Goal: Task Accomplishment & Management: Manage account settings

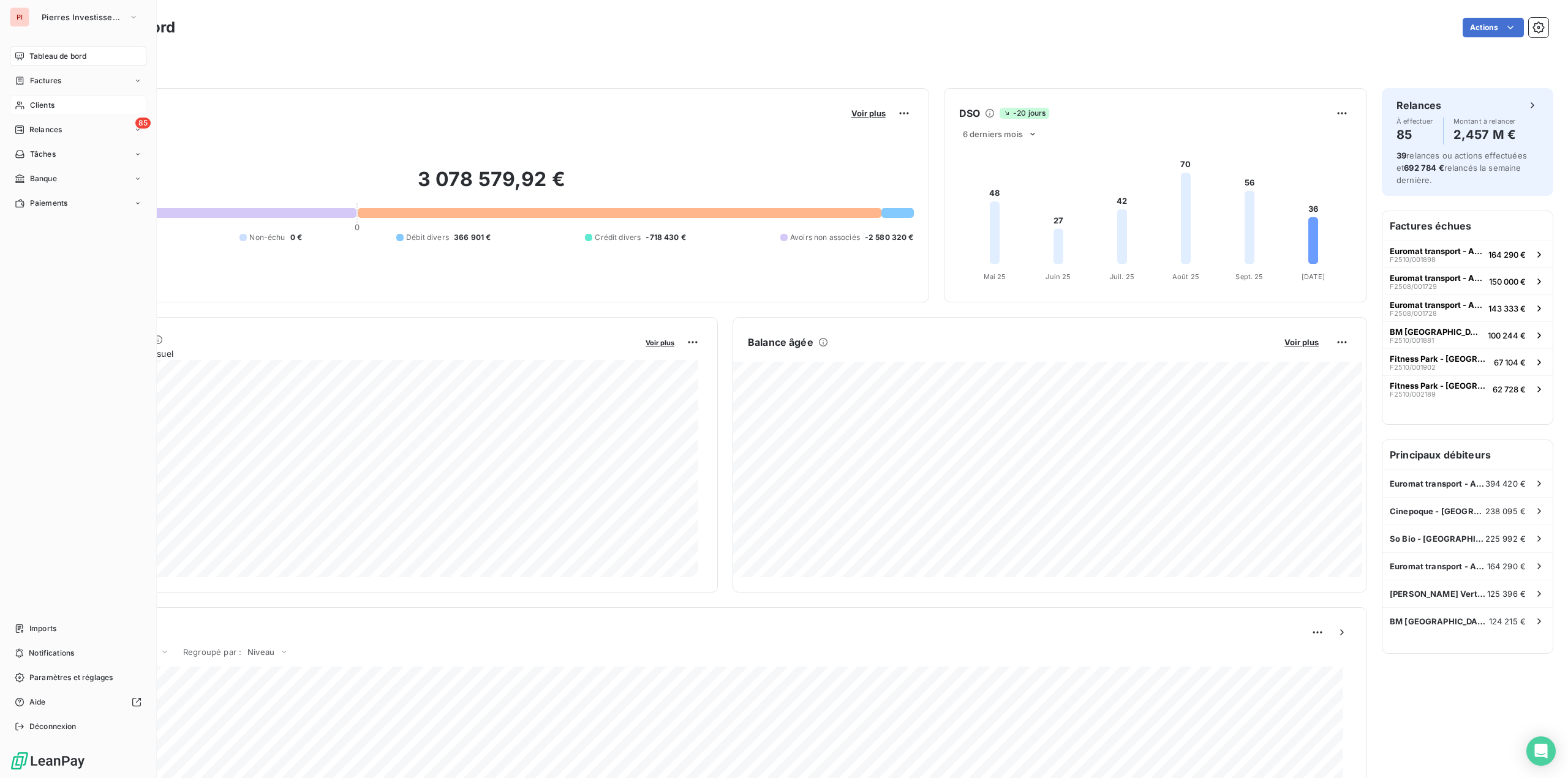
click at [45, 105] on span "Clients" at bounding box center [42, 105] width 25 height 11
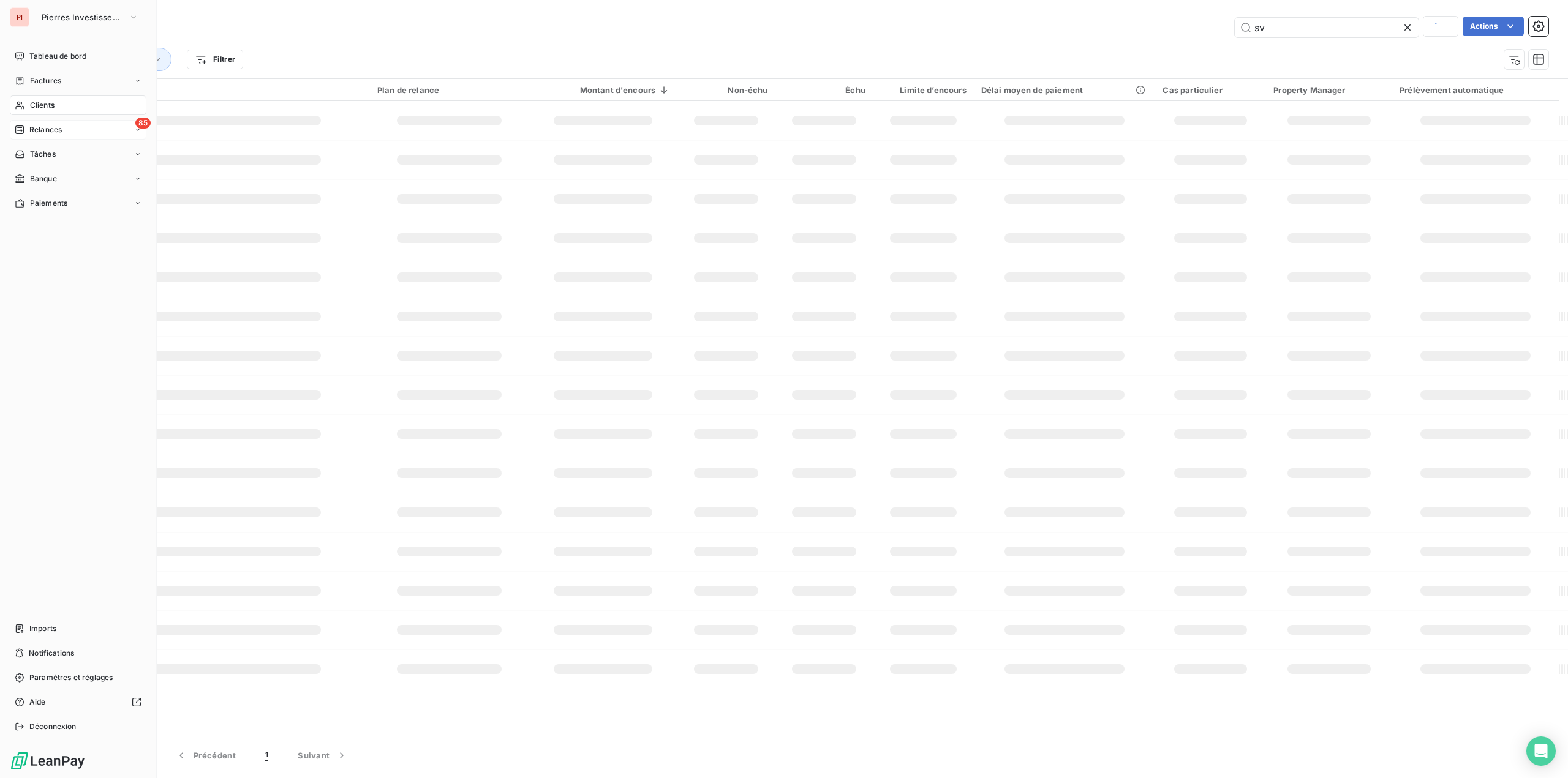
click at [45, 121] on div "85 Relances" at bounding box center [78, 129] width 137 height 20
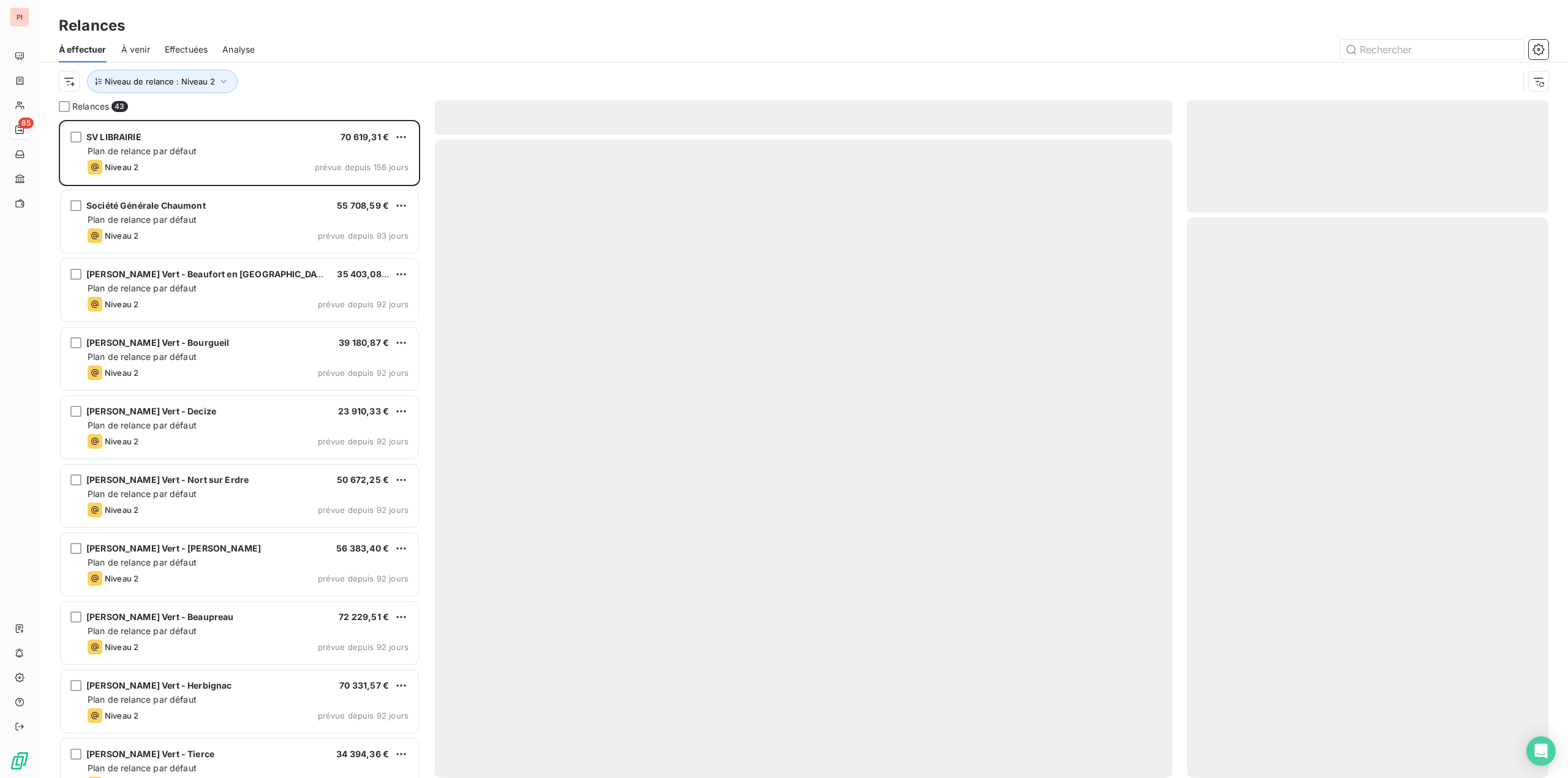
scroll to position [649, 352]
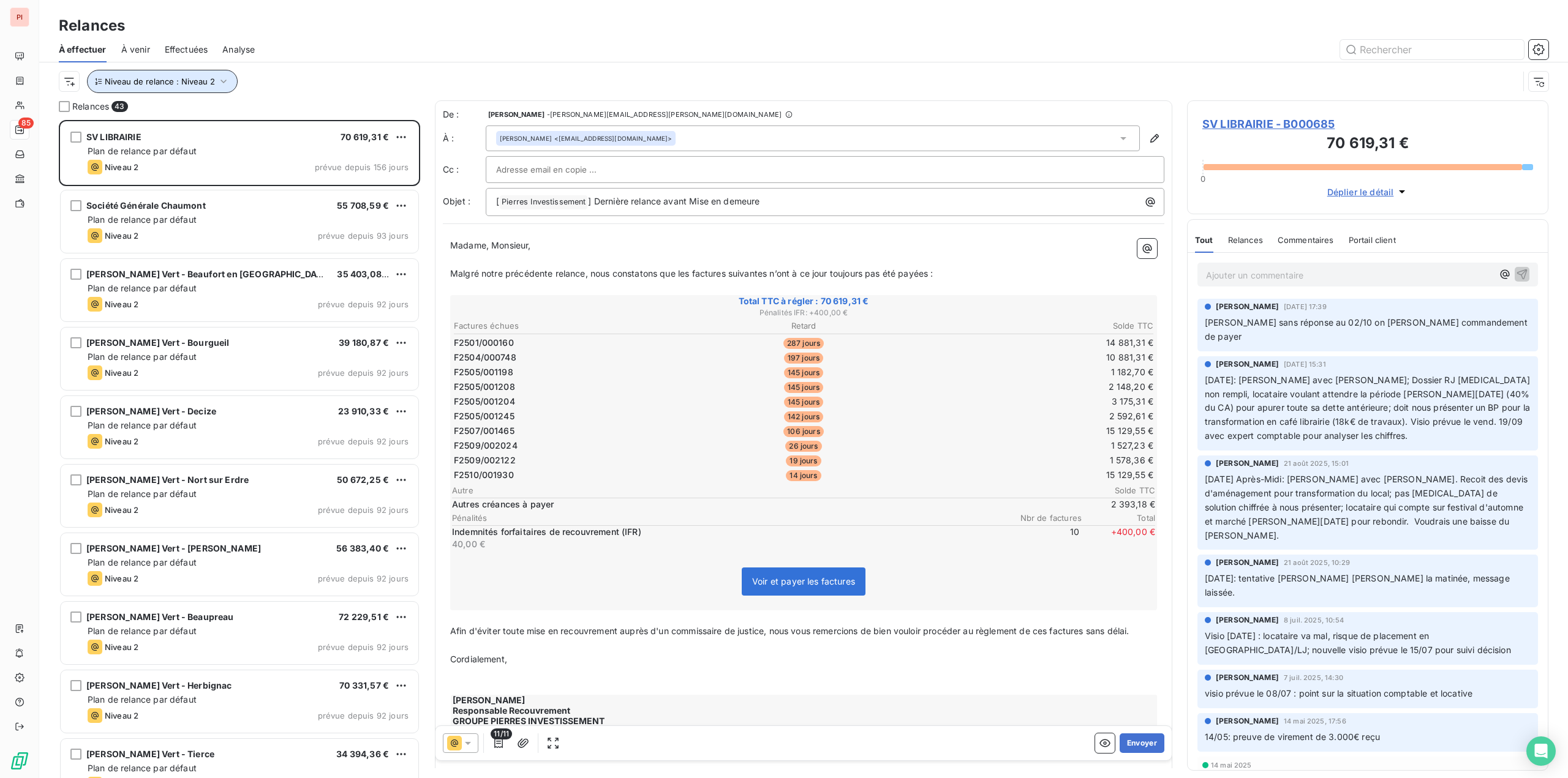
click at [181, 81] on span "Niveau de relance : Niveau 2" at bounding box center [159, 80] width 110 height 9
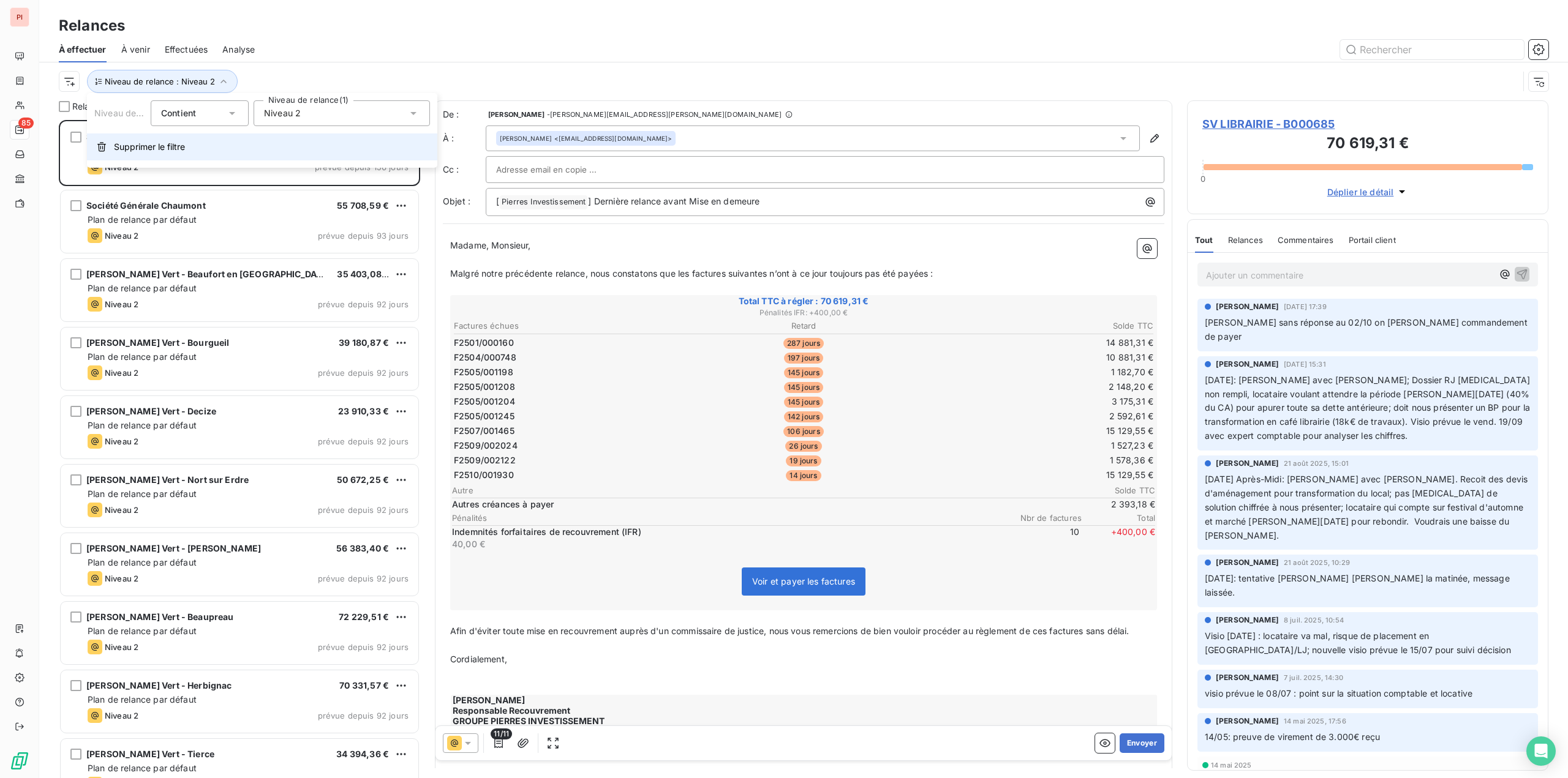
click at [159, 151] on span "Supprimer le filtre" at bounding box center [149, 147] width 71 height 12
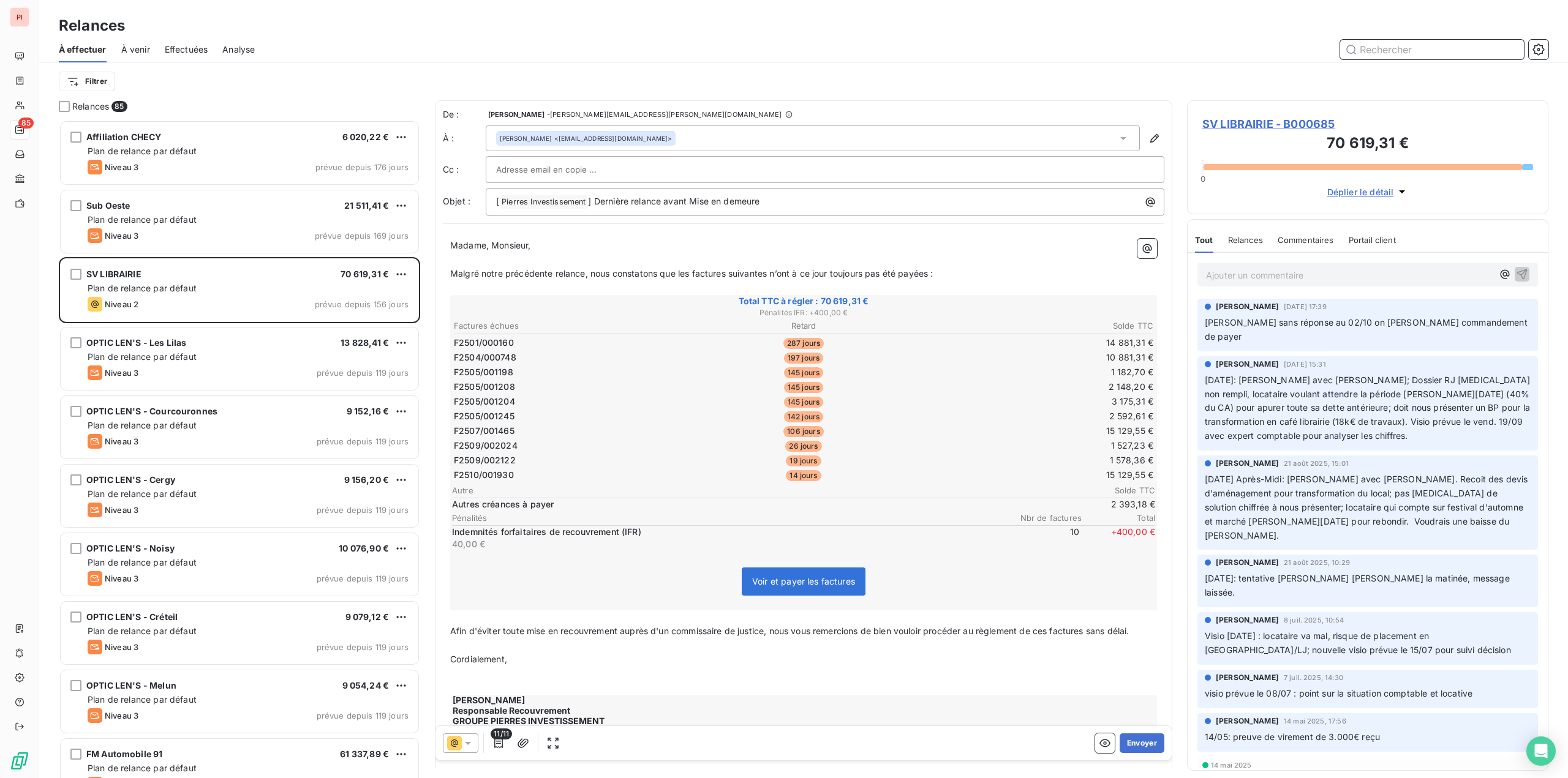
click at [1379, 46] on input "text" at bounding box center [1432, 49] width 184 height 20
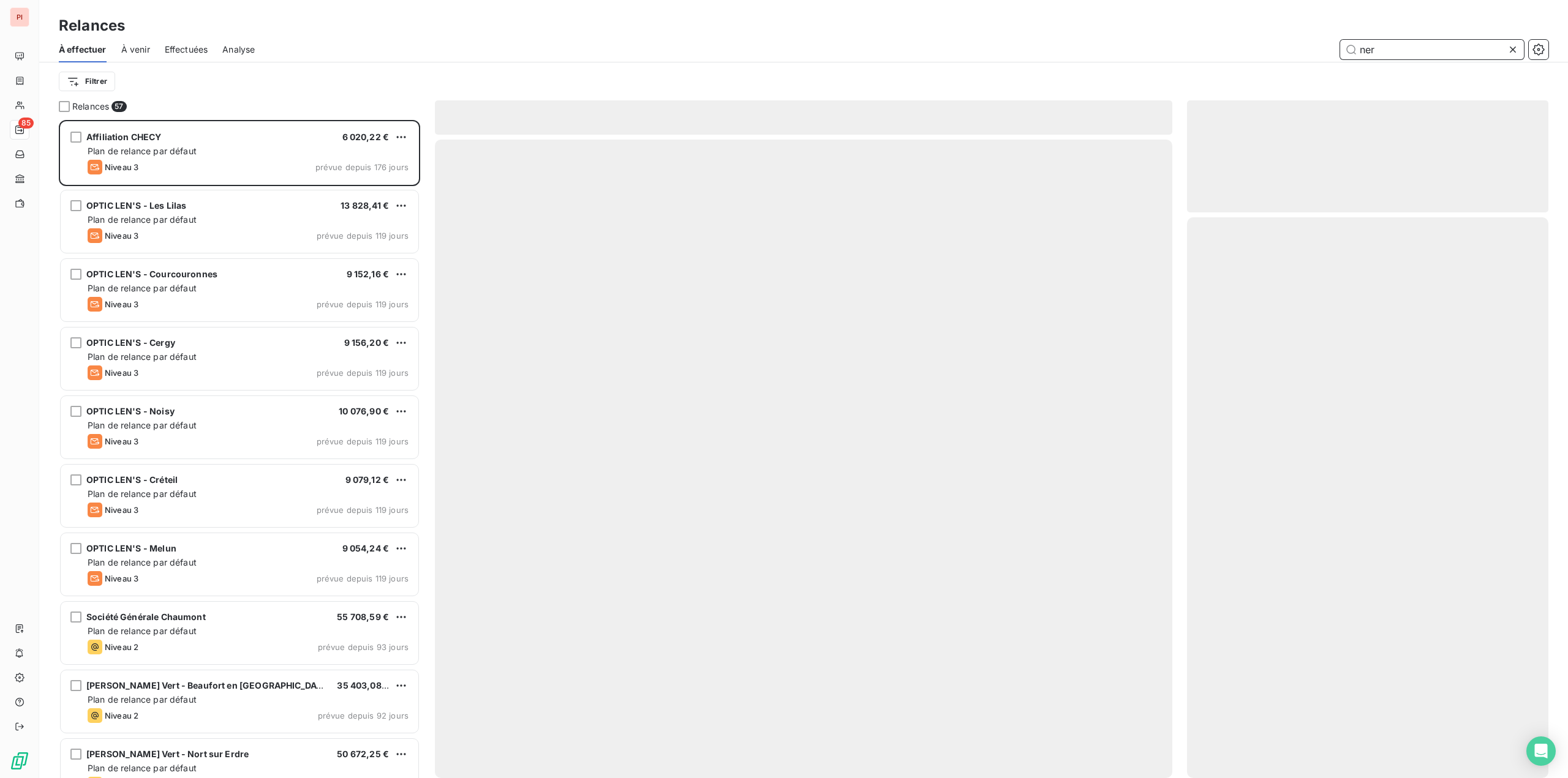
scroll to position [649, 352]
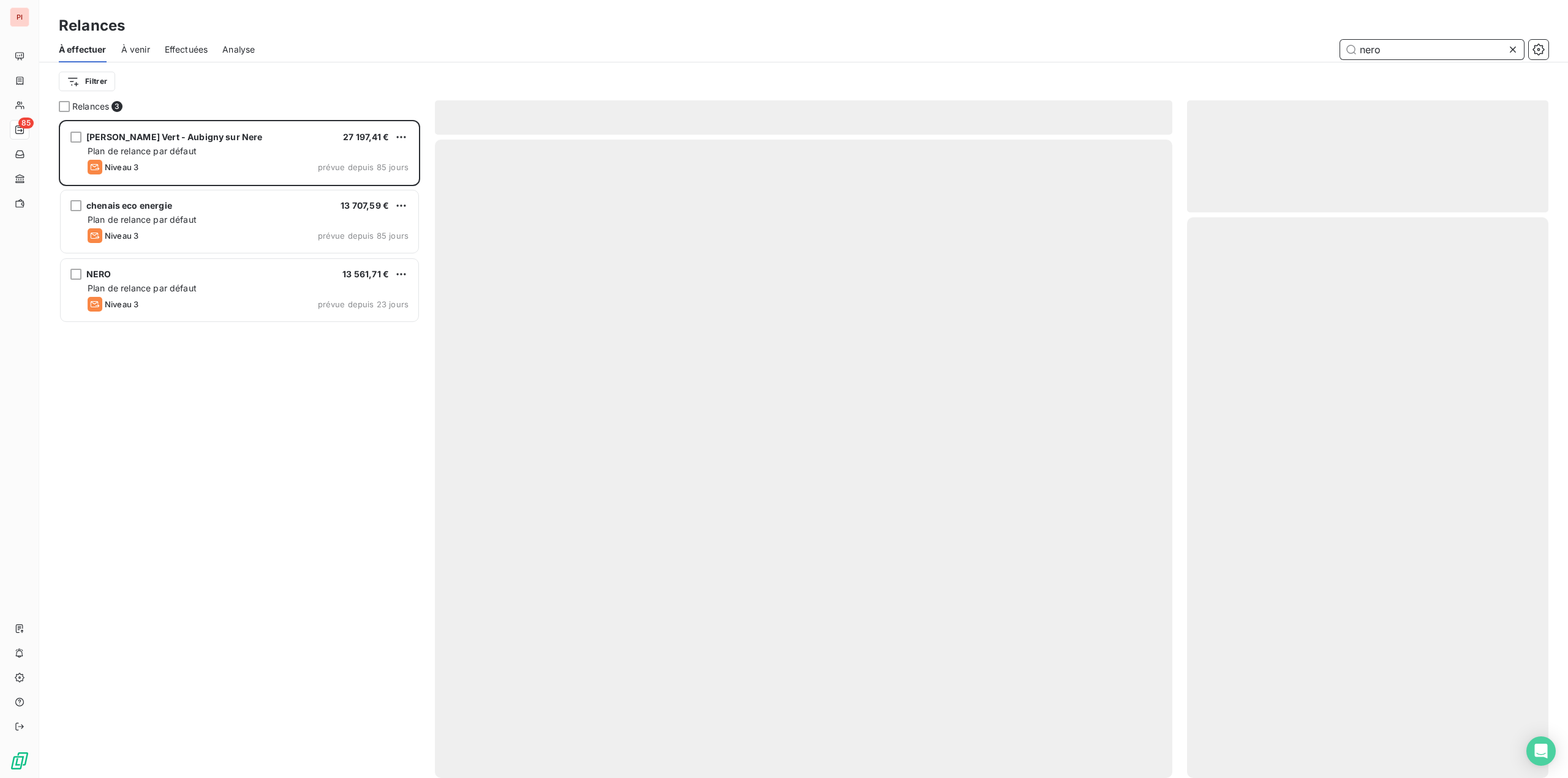
scroll to position [649, 352]
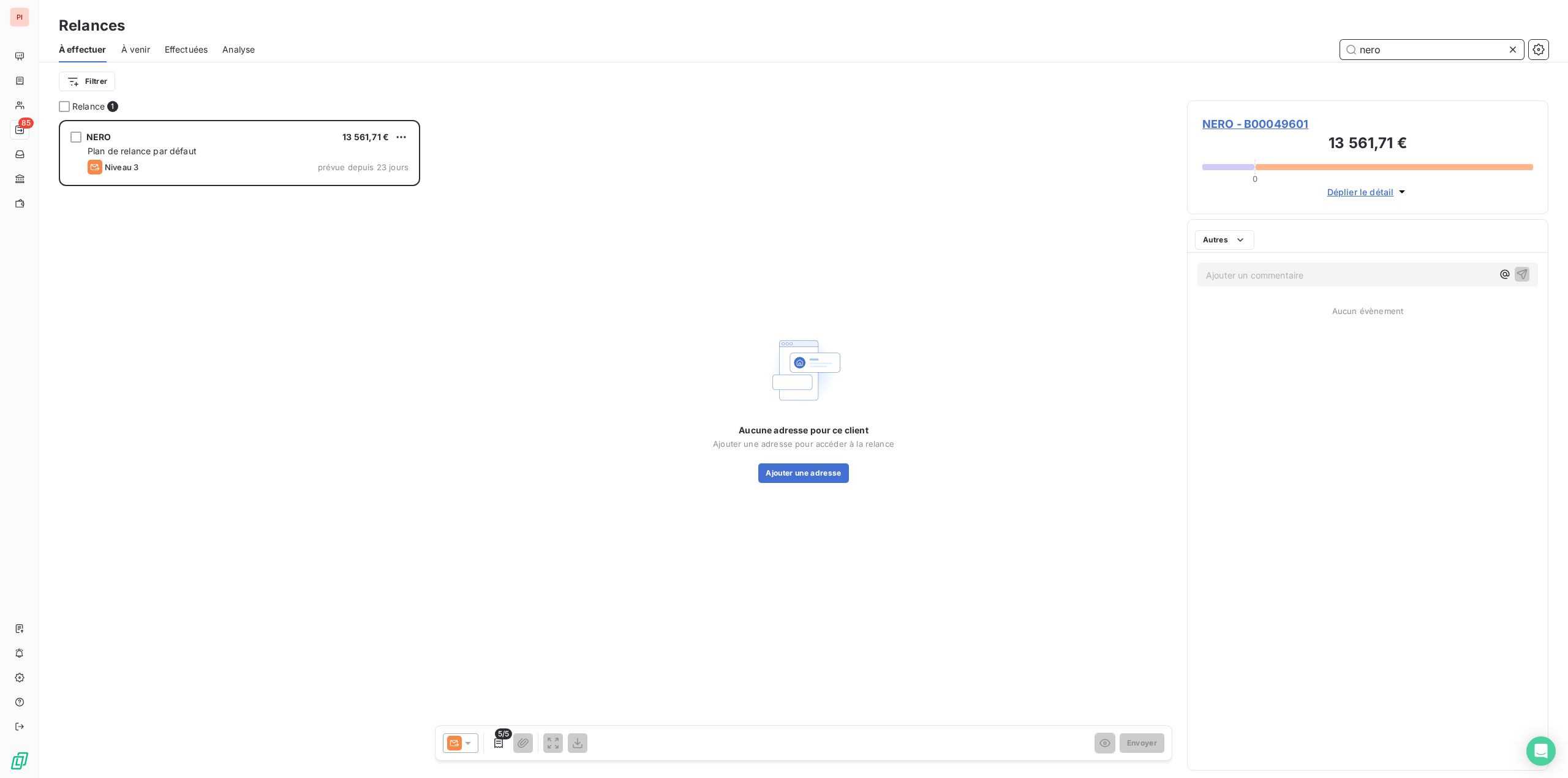
scroll to position [649, 352]
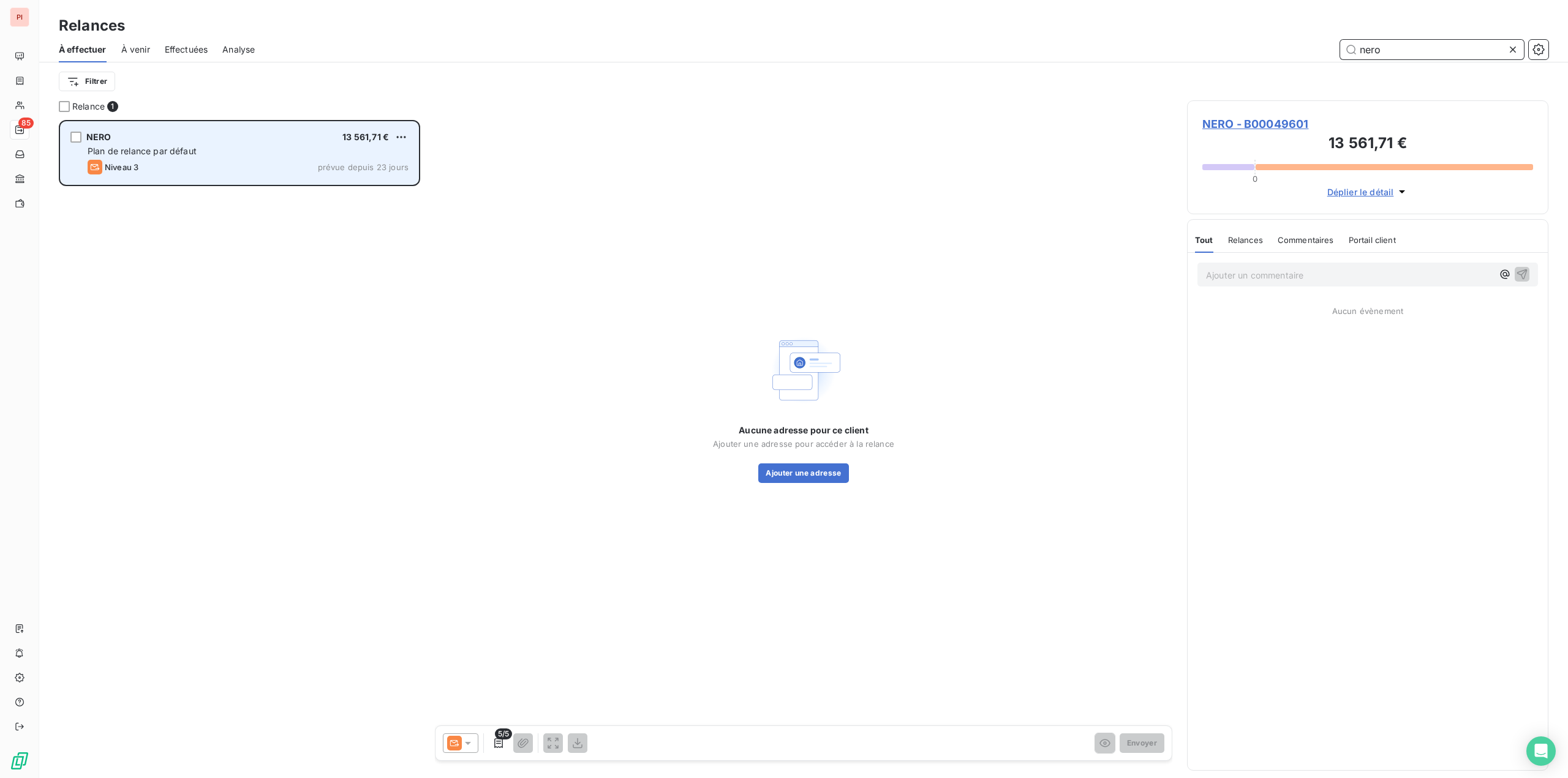
type input "nero"
drag, startPoint x: 313, startPoint y: 146, endPoint x: 418, endPoint y: 315, distance: 199.0
click at [313, 146] on div "Plan de relance par défaut" at bounding box center [247, 151] width 321 height 12
click at [330, 155] on div "Plan de relance par défaut" at bounding box center [247, 151] width 321 height 12
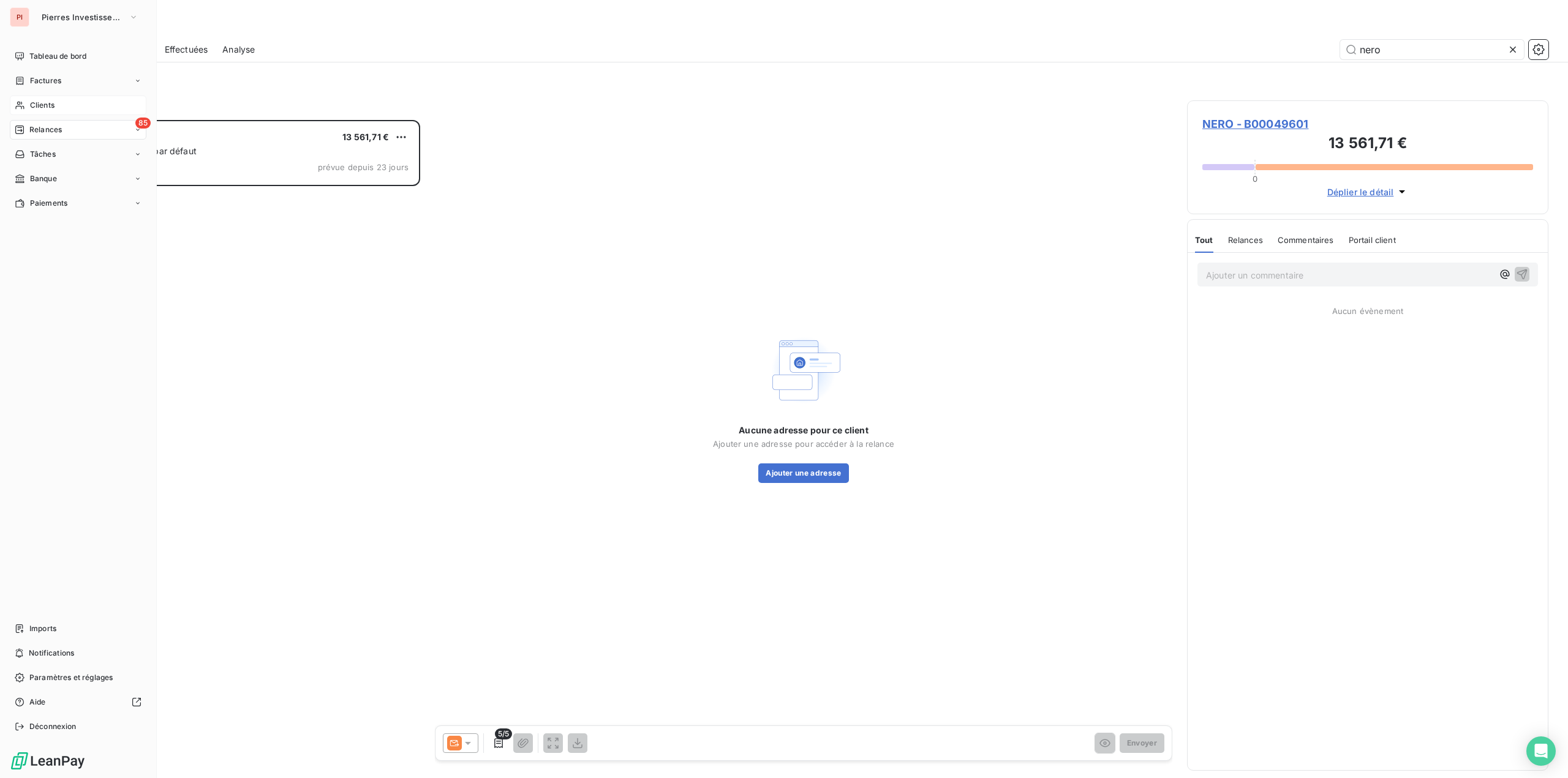
click at [47, 106] on span "Clients" at bounding box center [42, 105] width 25 height 11
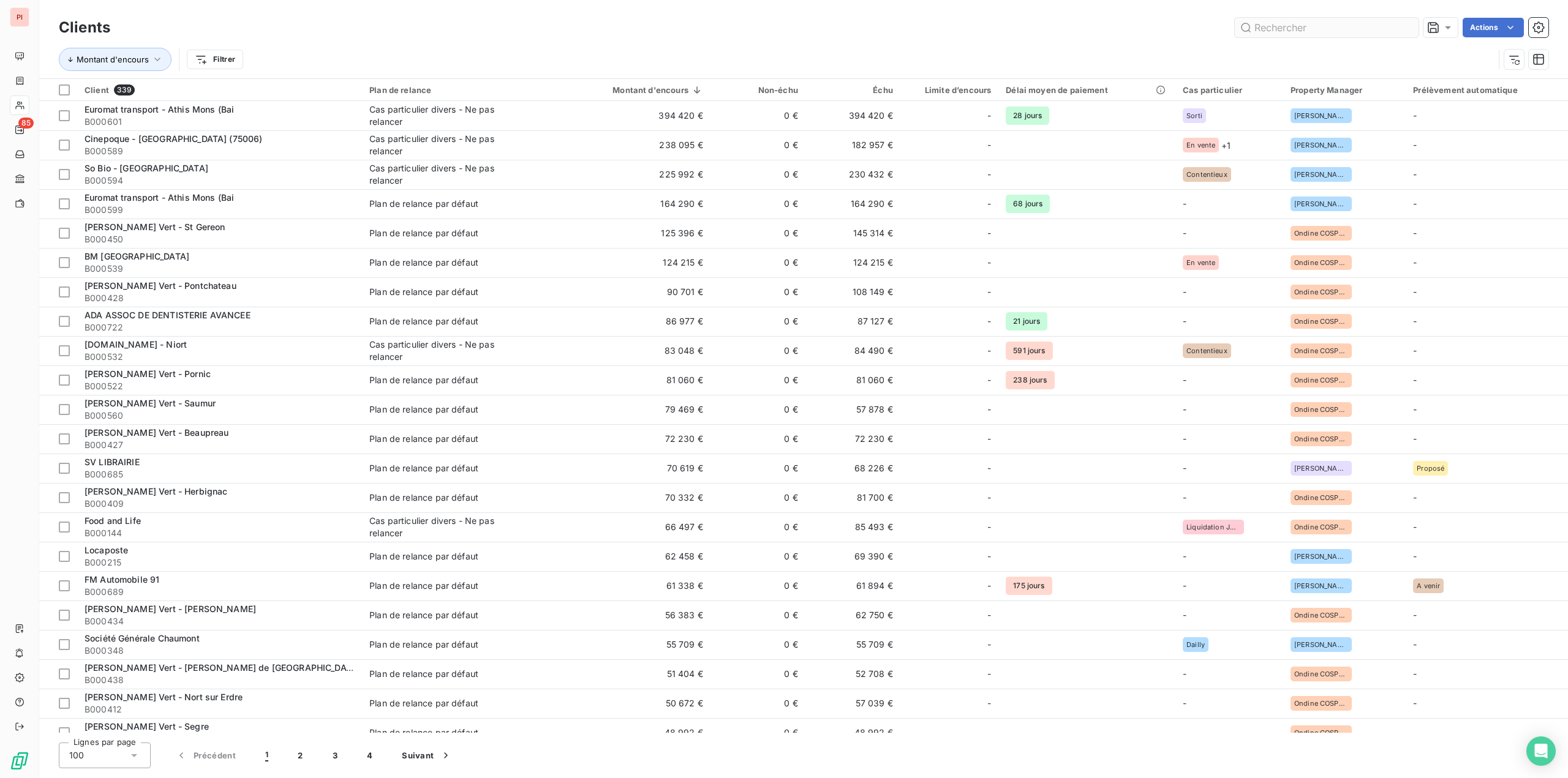
click at [1281, 27] on input "text" at bounding box center [1327, 27] width 184 height 20
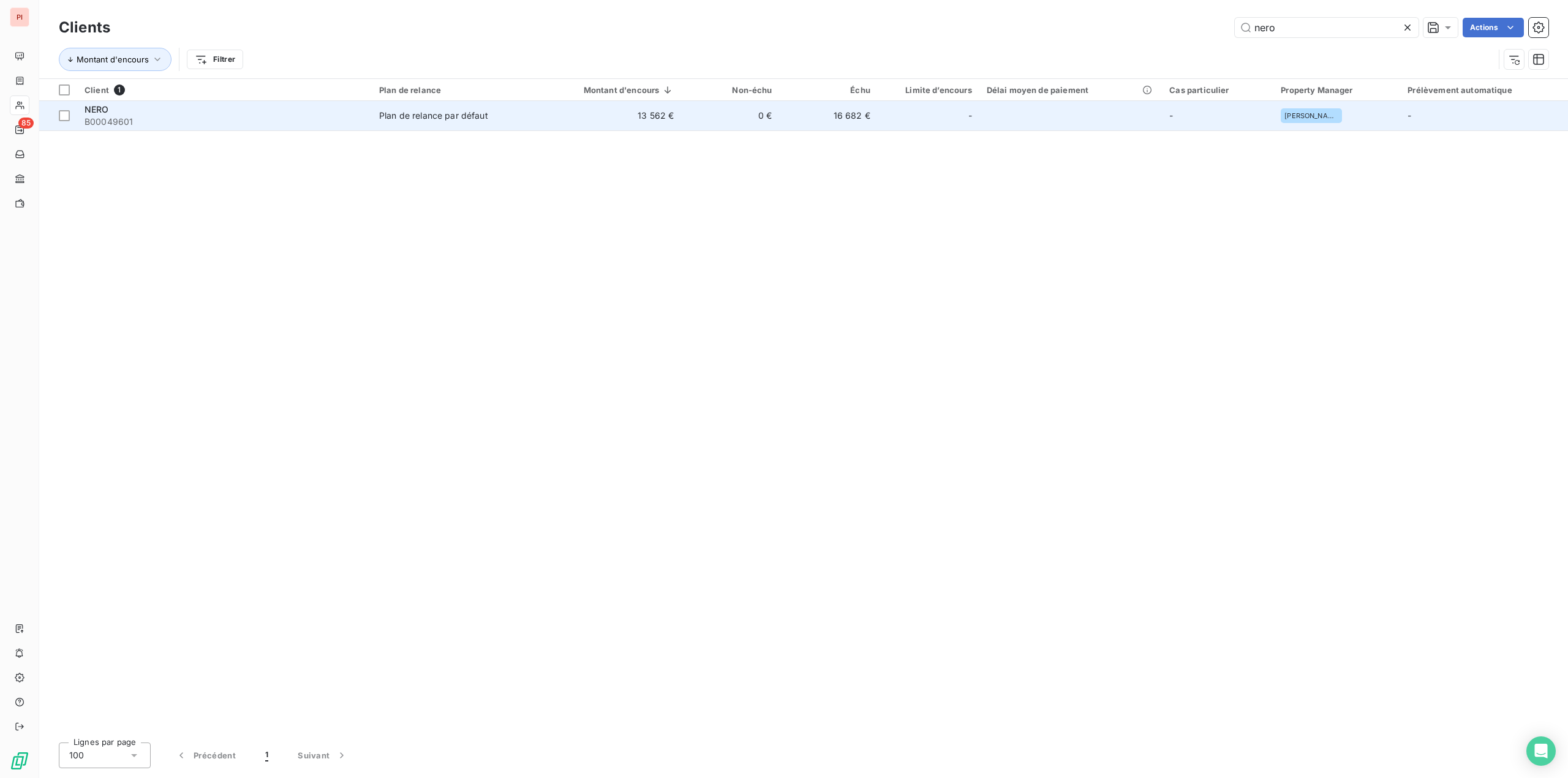
type input "nero"
click at [421, 118] on div "Plan de relance par défaut" at bounding box center [433, 116] width 109 height 12
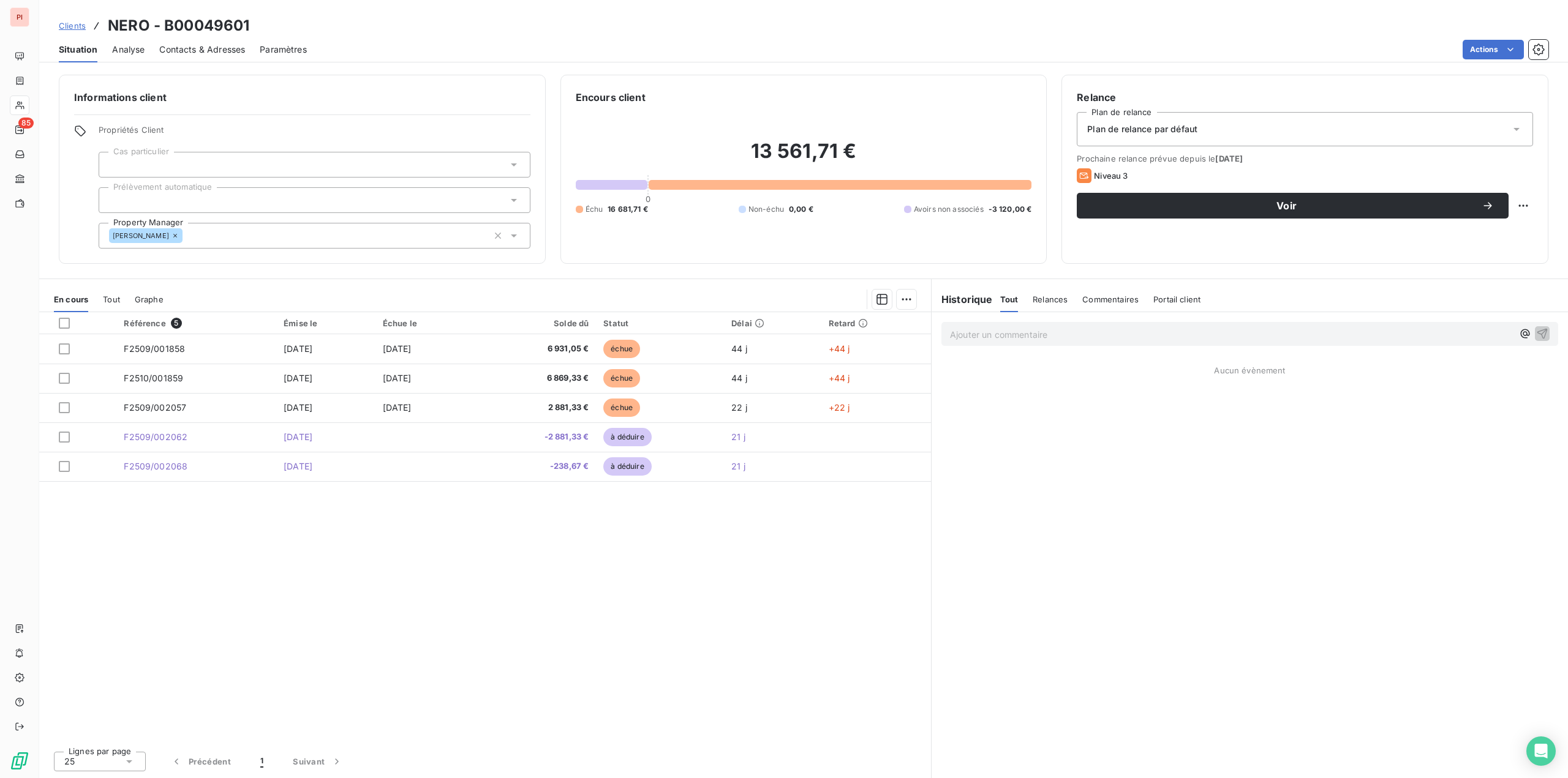
click at [218, 59] on div "Contacts & Adresses" at bounding box center [202, 50] width 86 height 26
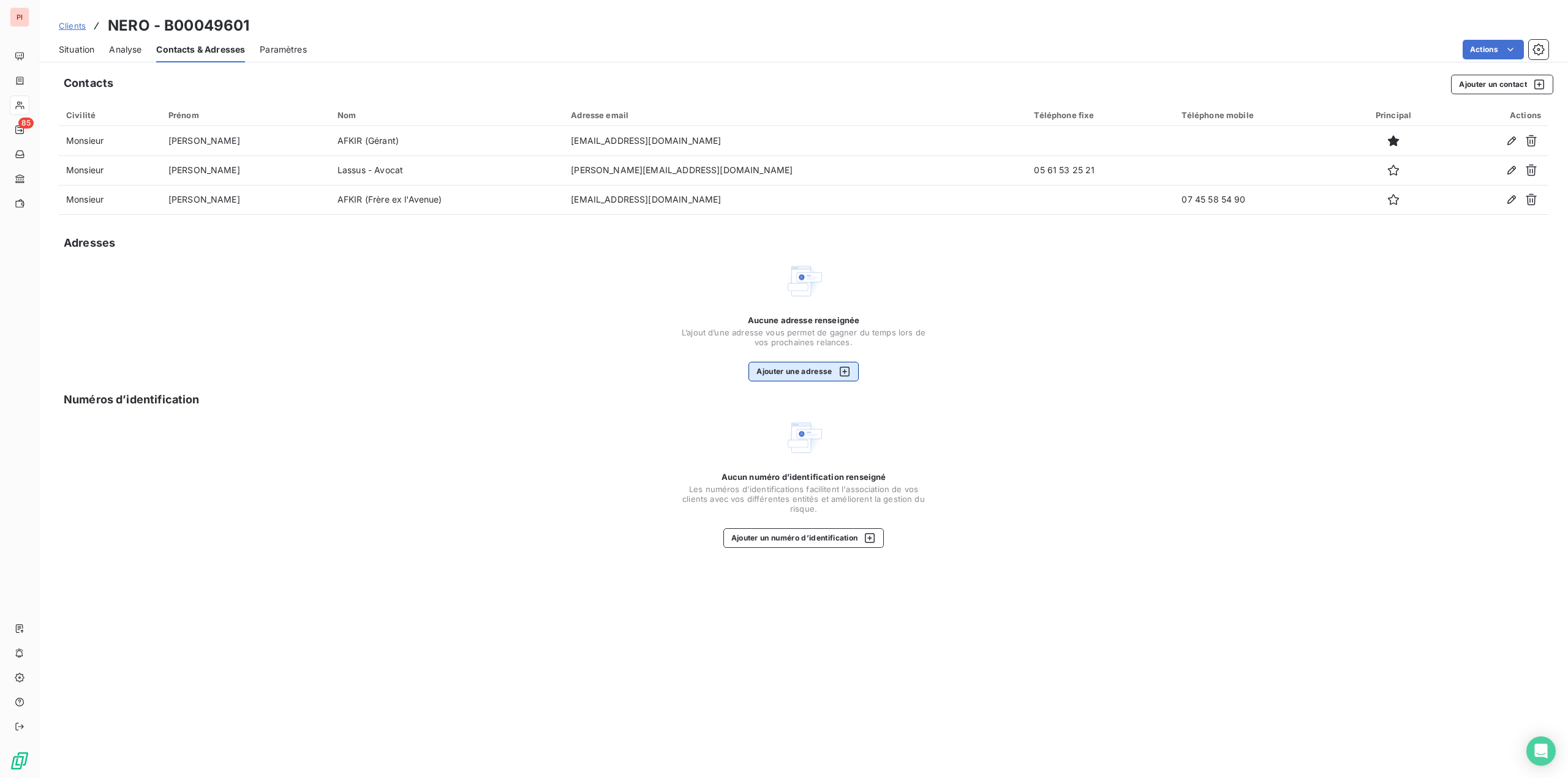
click at [791, 373] on button "Ajouter une adresse" at bounding box center [803, 371] width 110 height 20
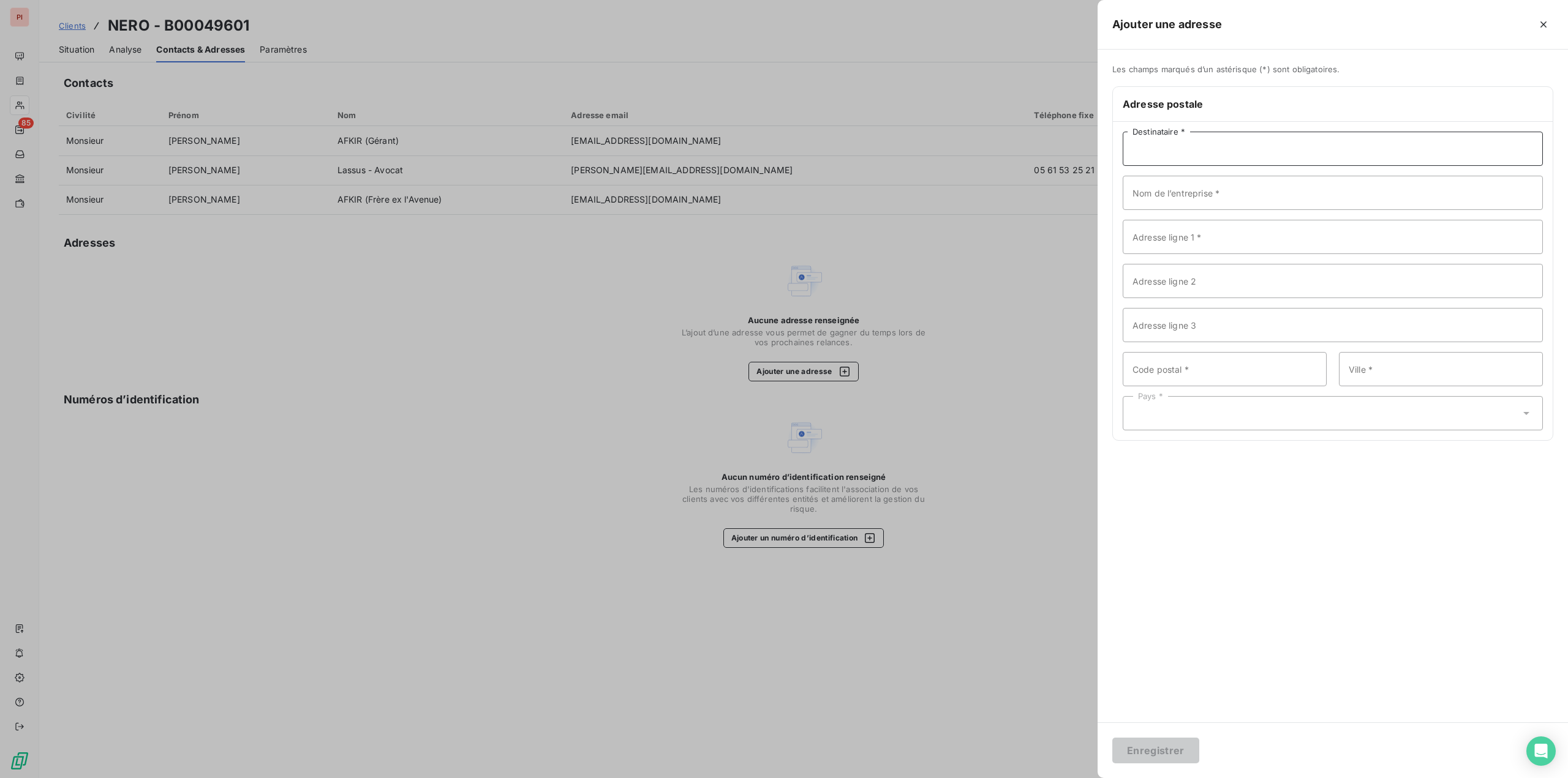
click at [1252, 147] on input "Destinataire *" at bounding box center [1333, 149] width 420 height 34
type input "M"
type input "Monsieur [PERSON_NAME]"
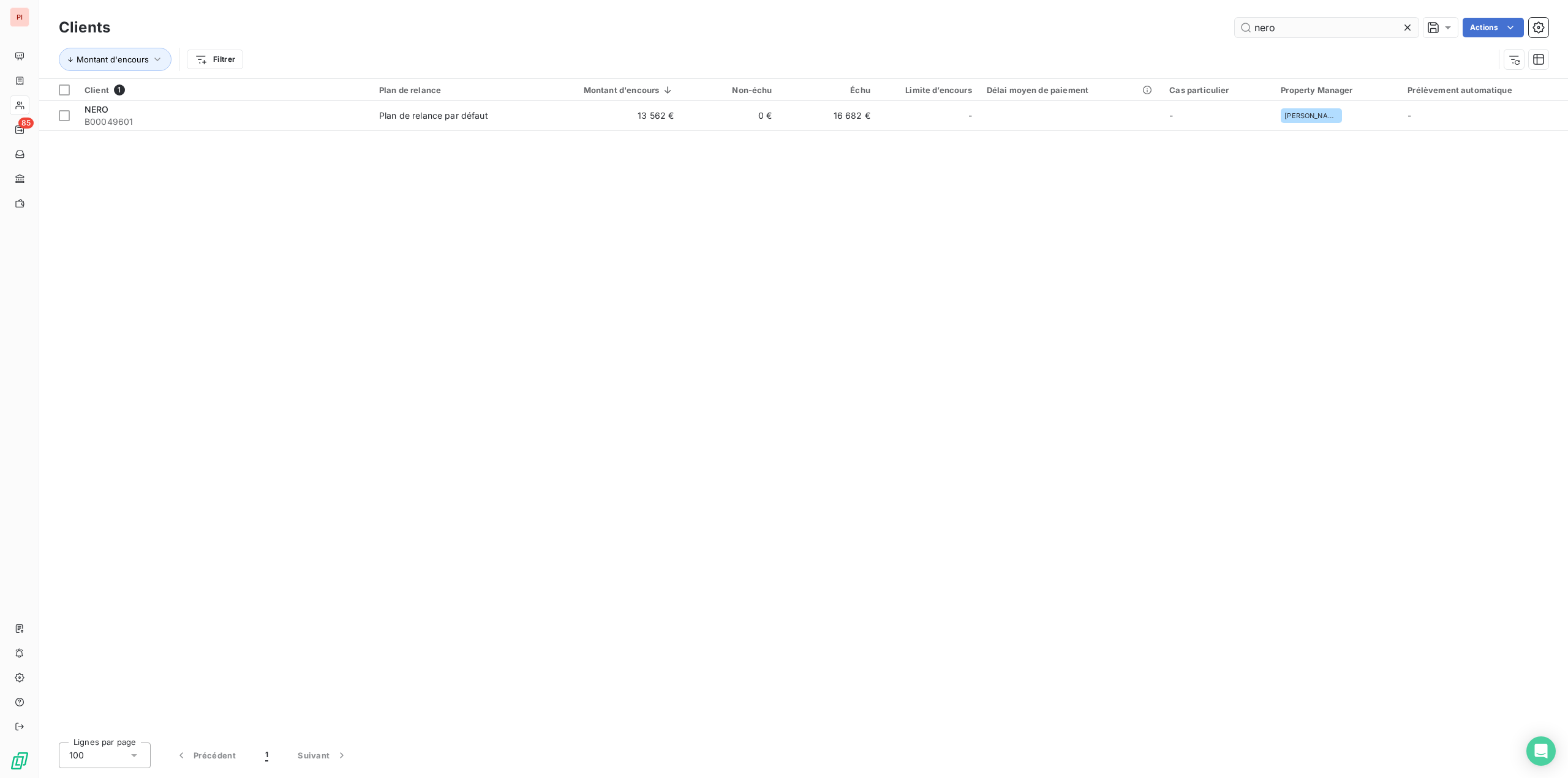
click at [1254, 31] on input "nero" at bounding box center [1327, 27] width 184 height 20
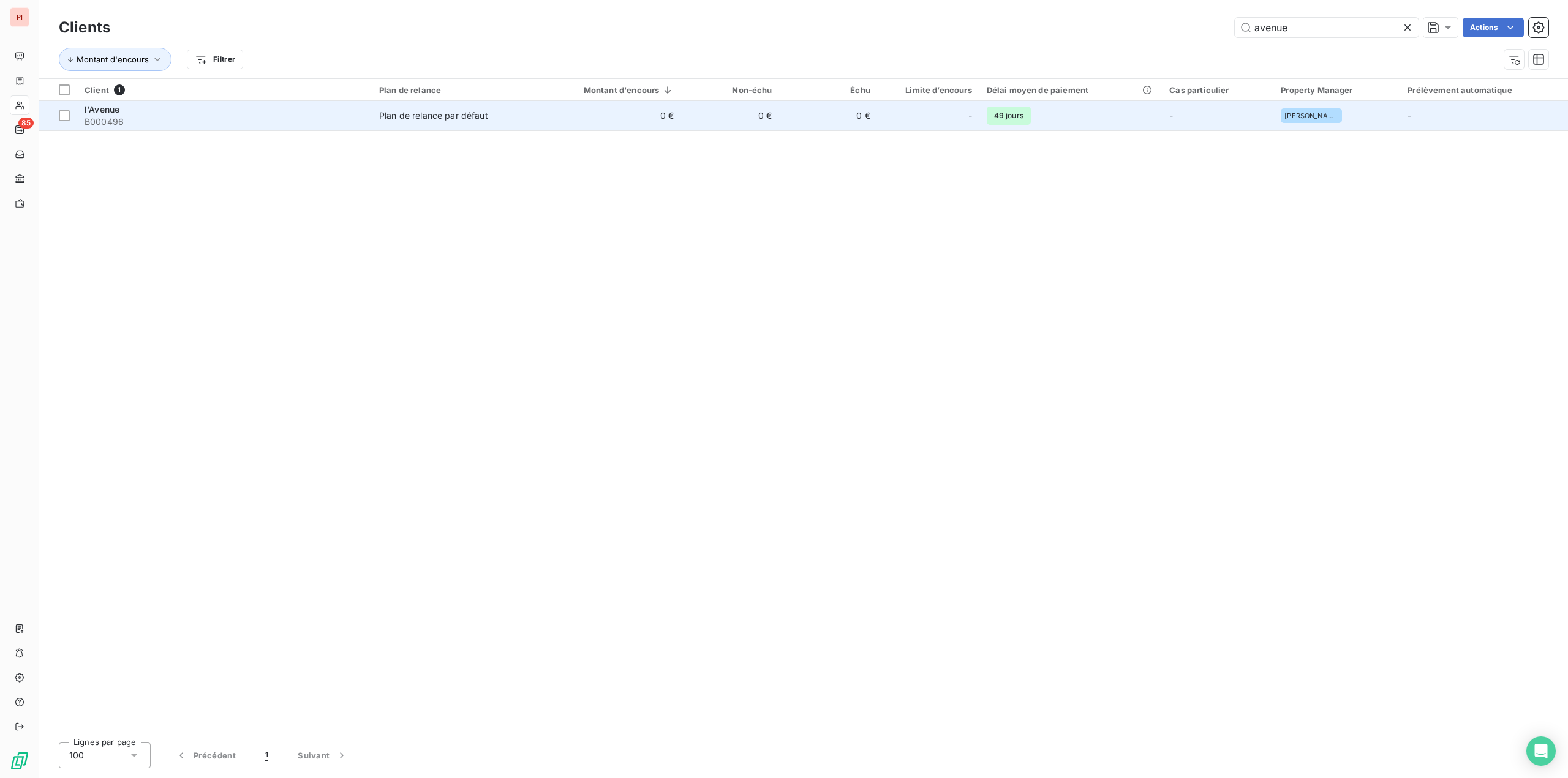
type input "avenue"
click at [553, 123] on td "0 €" at bounding box center [605, 116] width 150 height 29
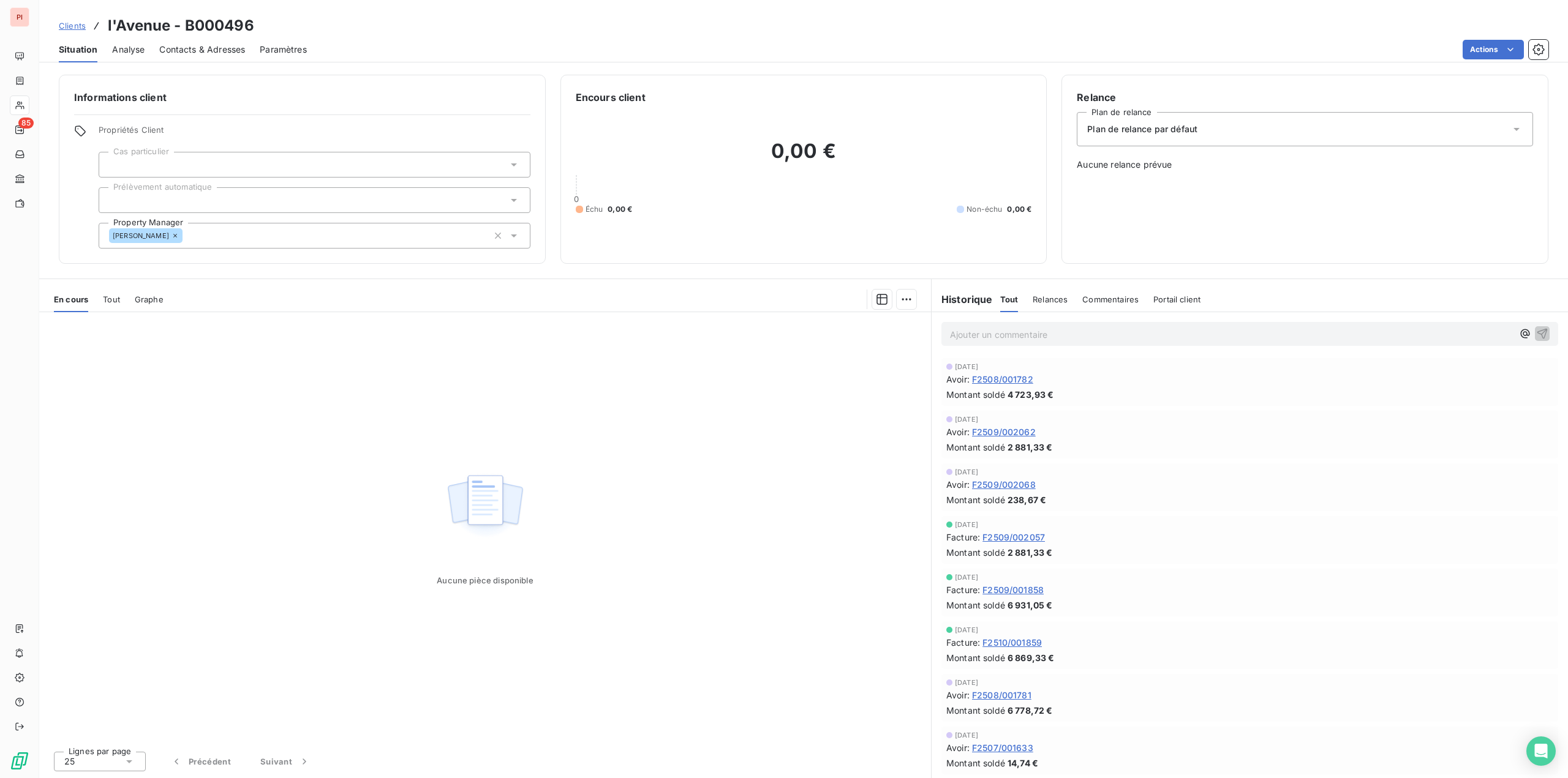
click at [212, 48] on span "Contacts & Adresses" at bounding box center [202, 50] width 86 height 12
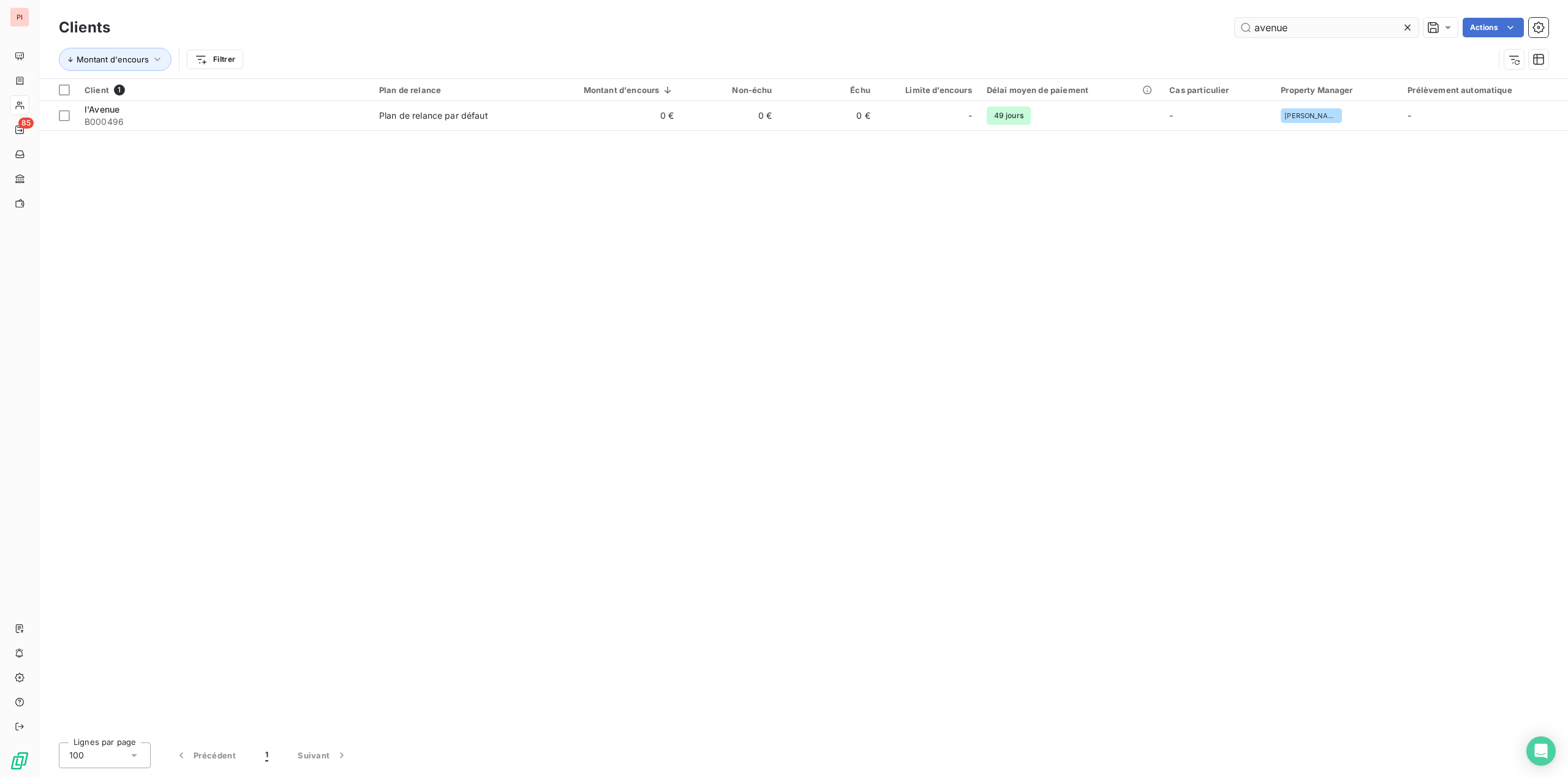
click at [1307, 34] on input "avenue" at bounding box center [1327, 27] width 184 height 20
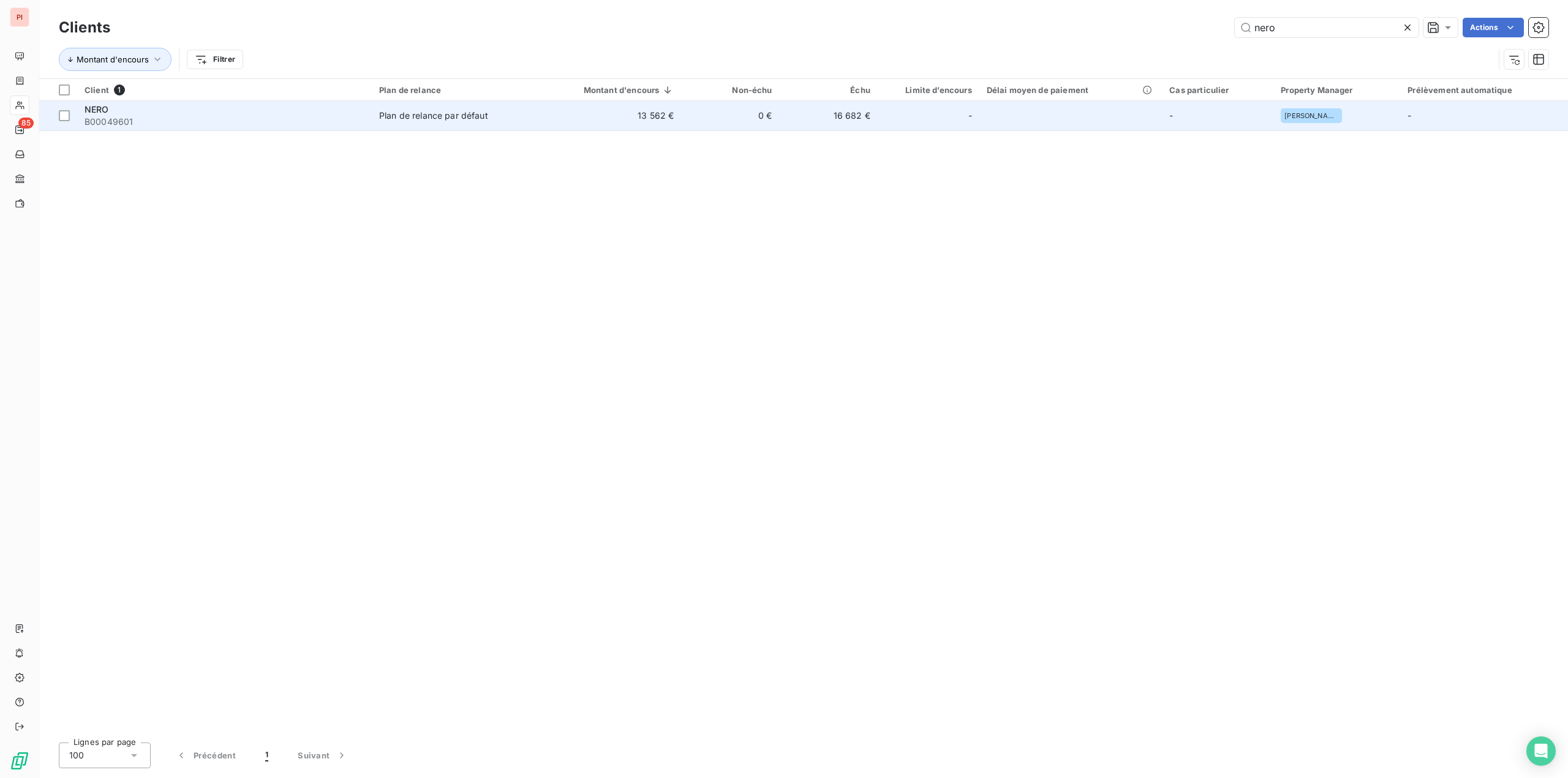
type input "nero"
click at [159, 112] on div "NERO" at bounding box center [224, 110] width 280 height 12
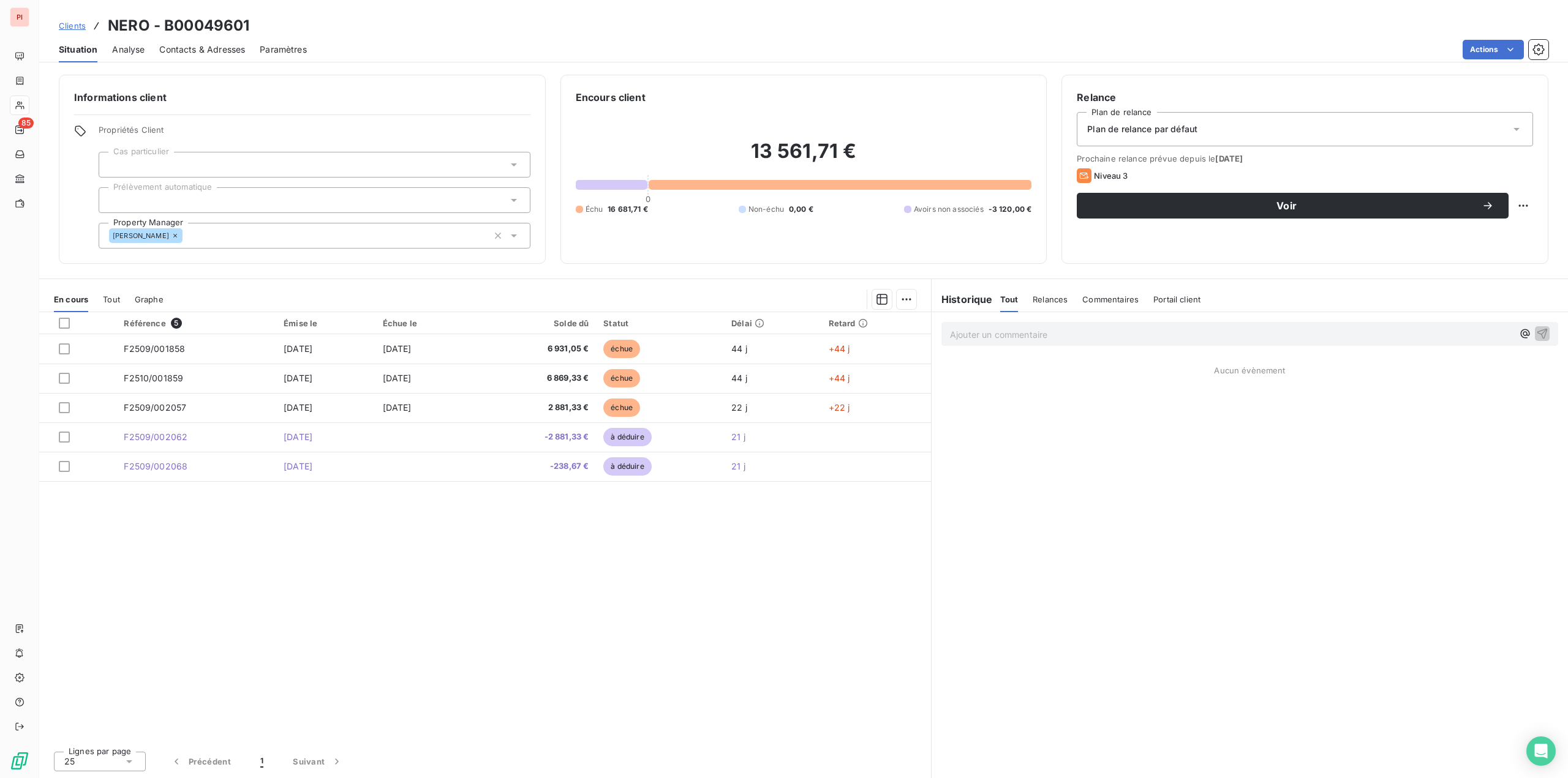
click at [217, 54] on div "Contacts & Adresses" at bounding box center [202, 50] width 86 height 26
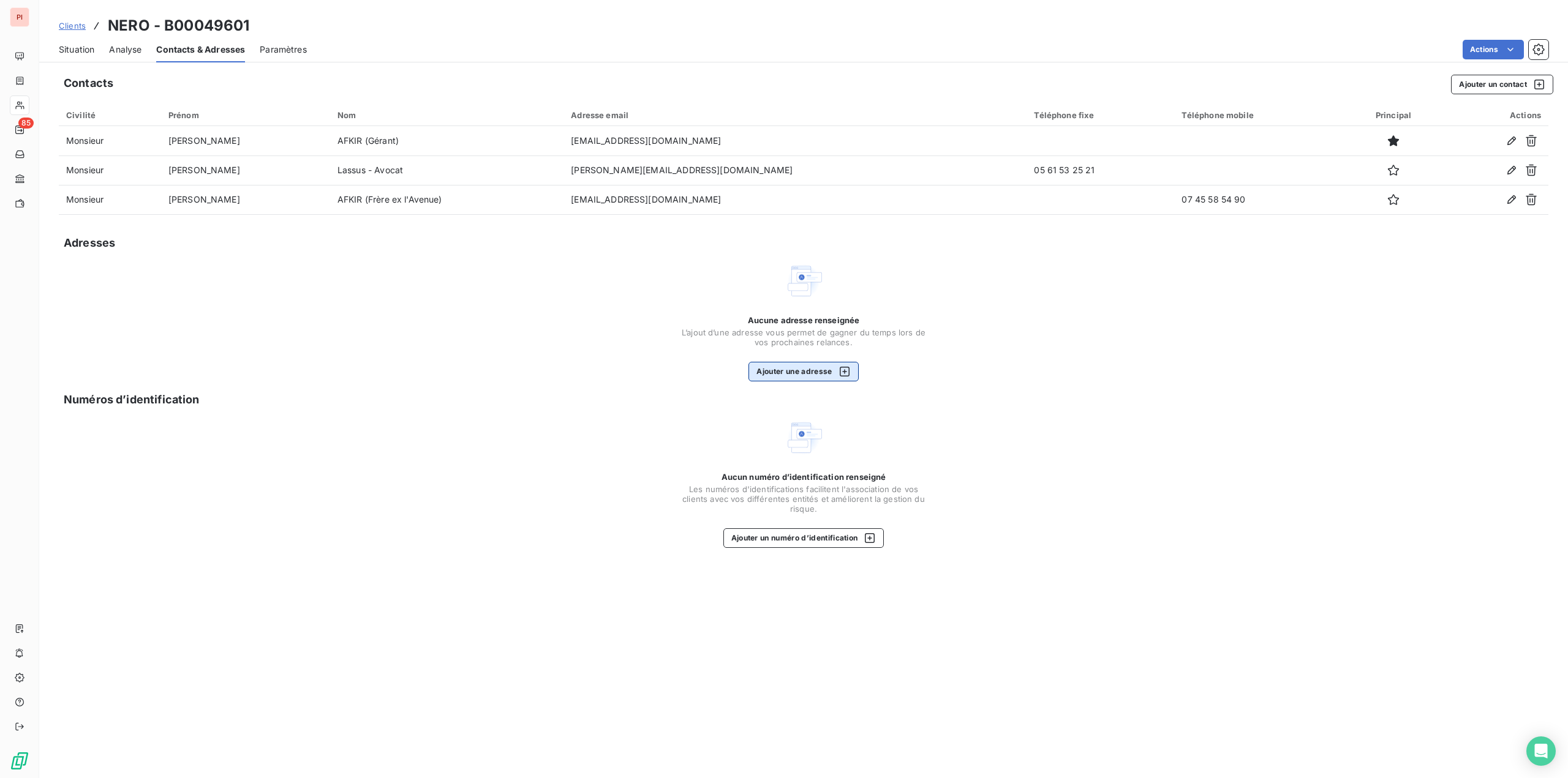
click at [784, 363] on button "Ajouter une adresse" at bounding box center [803, 371] width 110 height 20
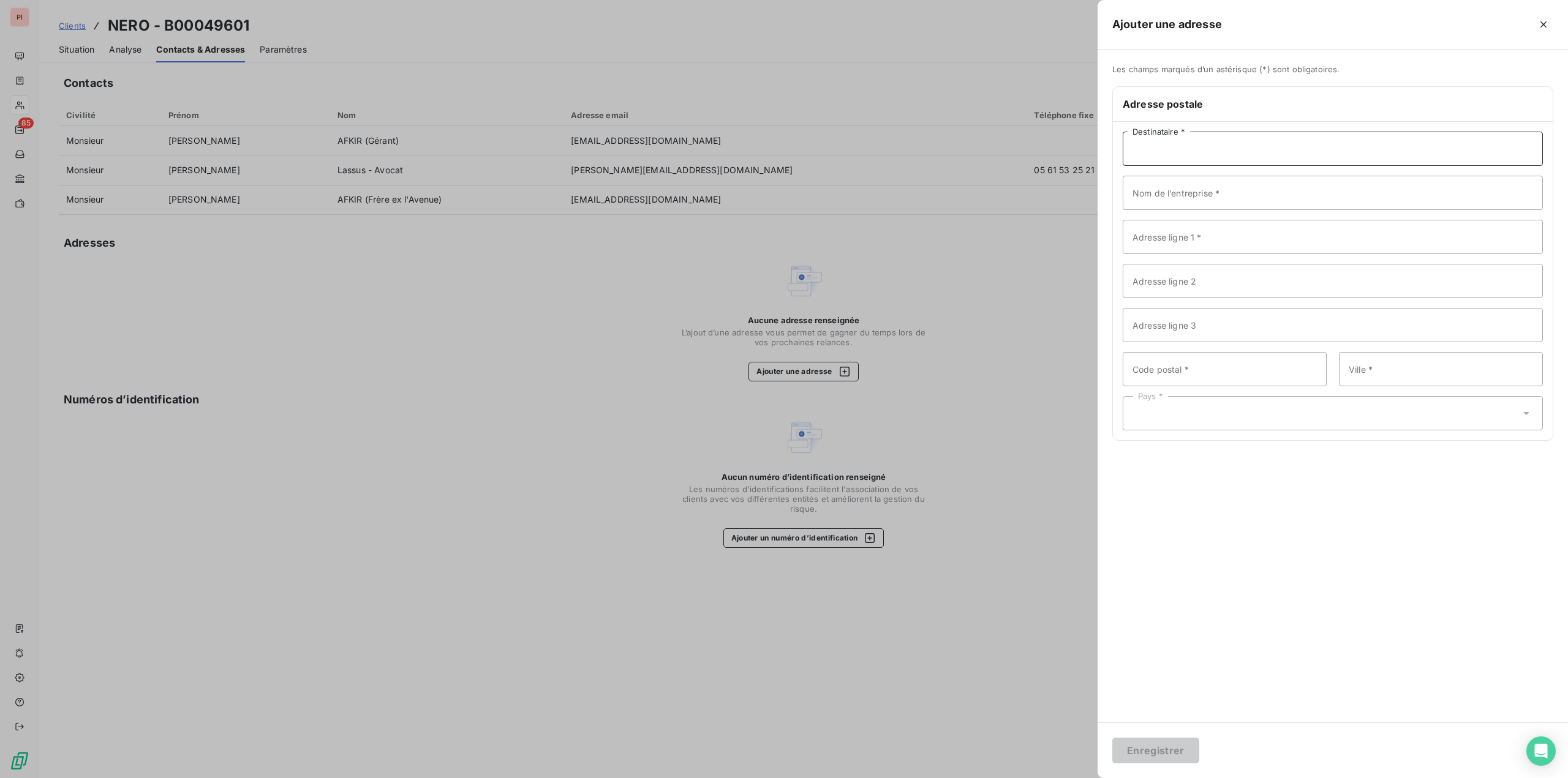
click at [1177, 148] on input "Destinataire *" at bounding box center [1333, 149] width 420 height 34
type input "Monsieur [PERSON_NAME]"
type input "NERO"
type input "[STREET_ADDRESS]"
type input "31200"
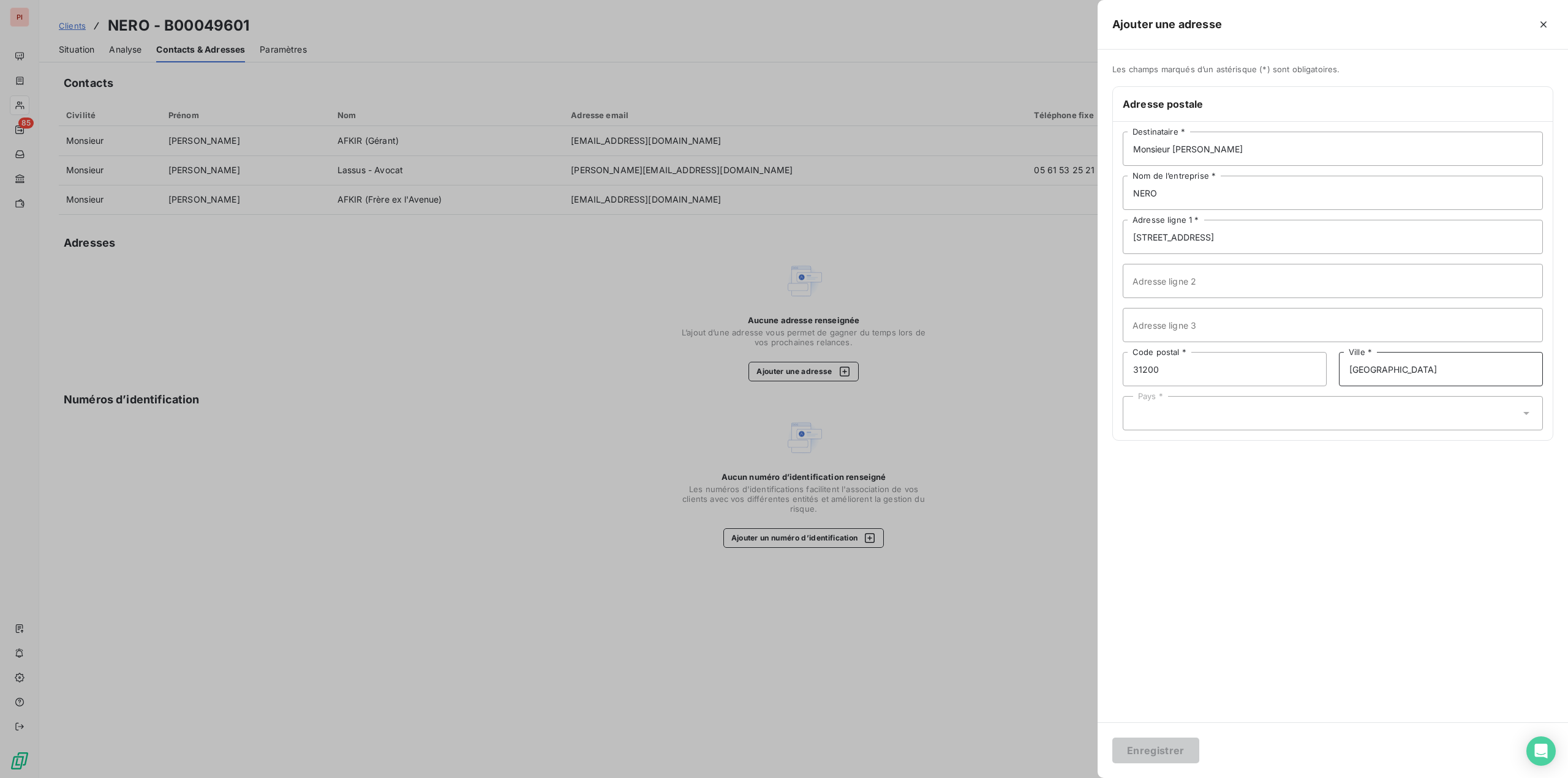
type input "[GEOGRAPHIC_DATA]"
click at [1193, 419] on div "Pays *" at bounding box center [1333, 413] width 420 height 34
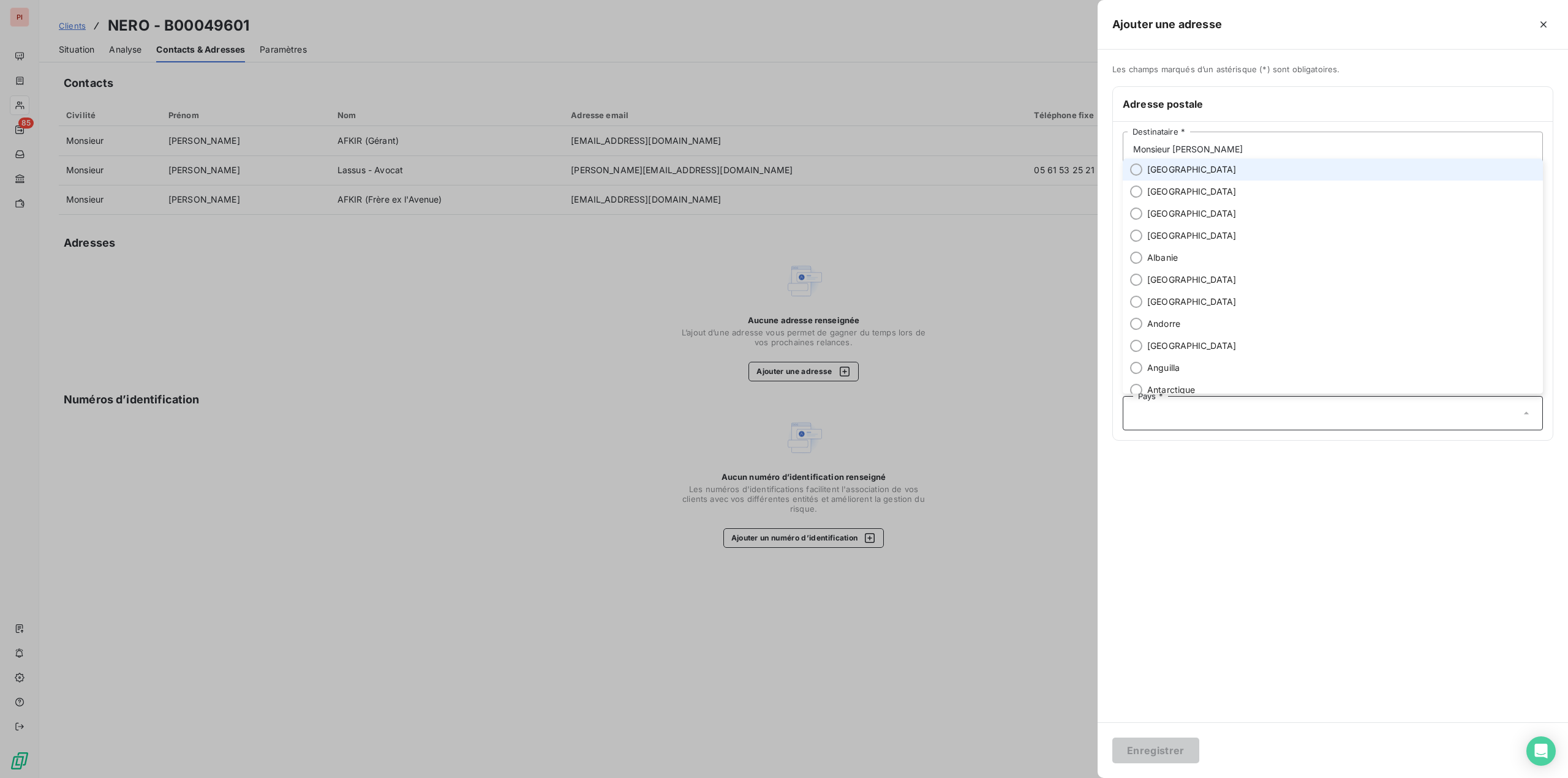
click at [1175, 169] on span "[GEOGRAPHIC_DATA]" at bounding box center [1192, 169] width 89 height 12
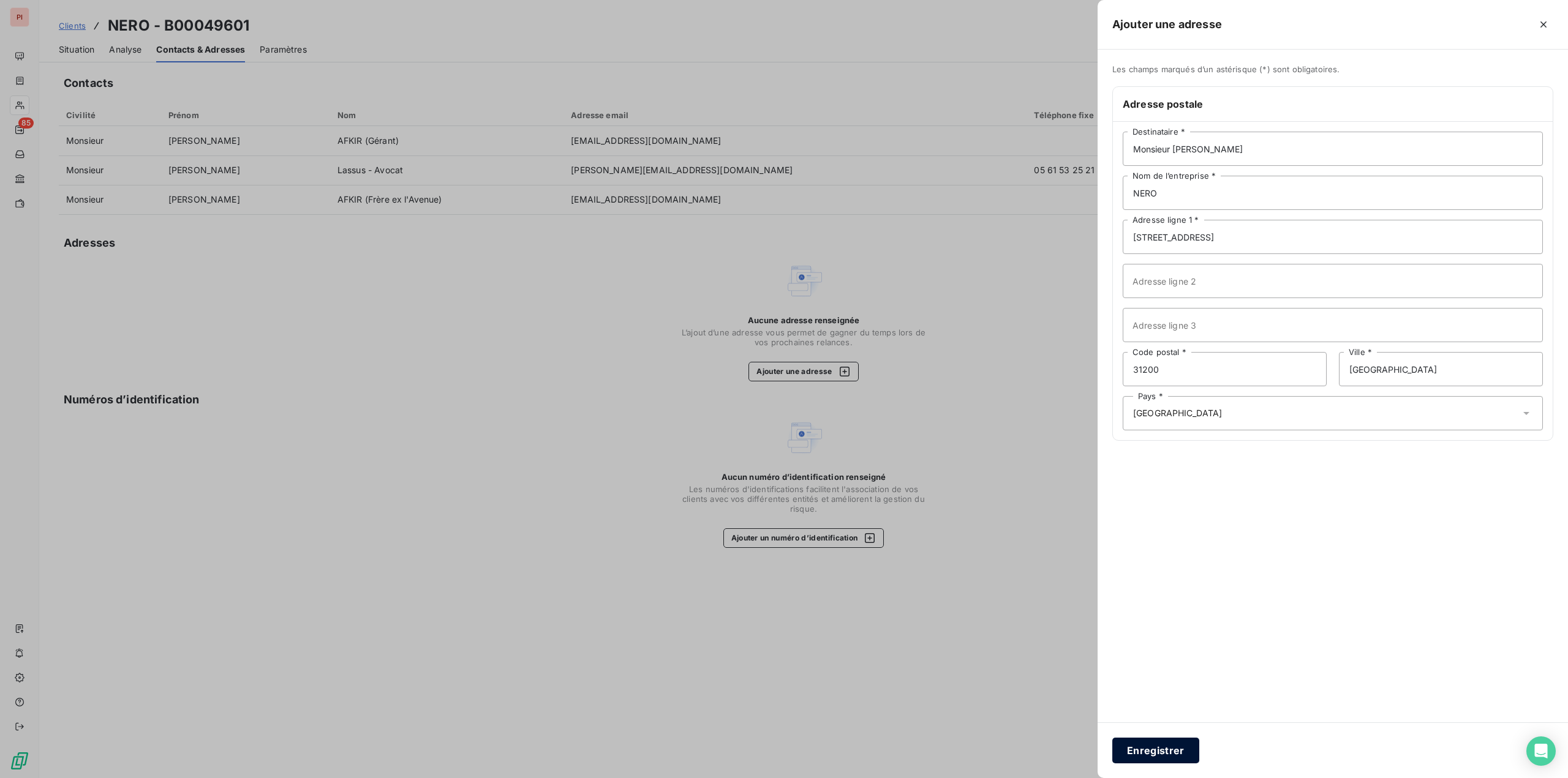
click at [1167, 751] on button "Enregistrer" at bounding box center [1156, 751] width 87 height 26
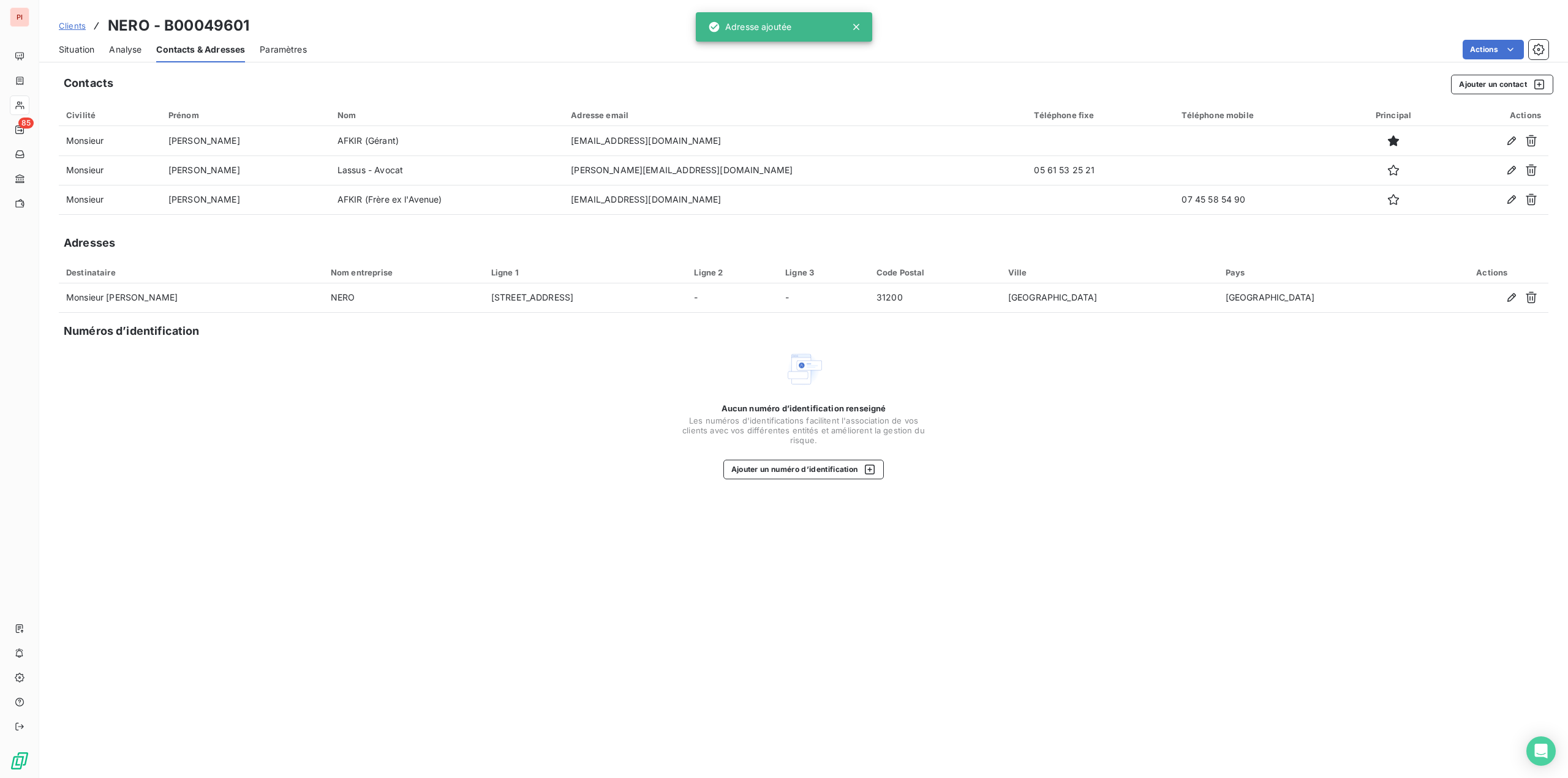
click at [79, 50] on span "Situation" at bounding box center [76, 50] width 35 height 12
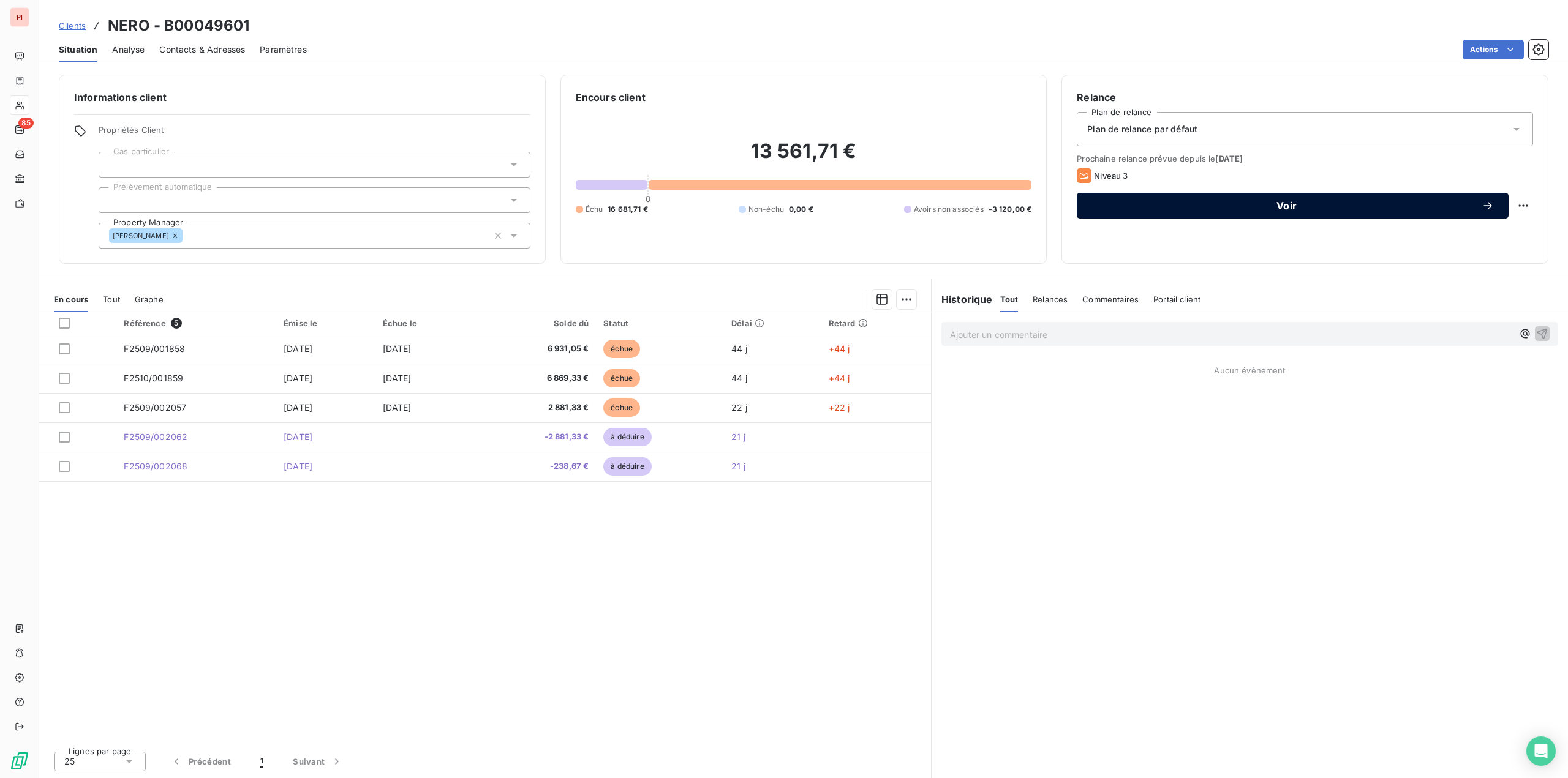
click at [1308, 205] on span "Voir" at bounding box center [1287, 205] width 391 height 9
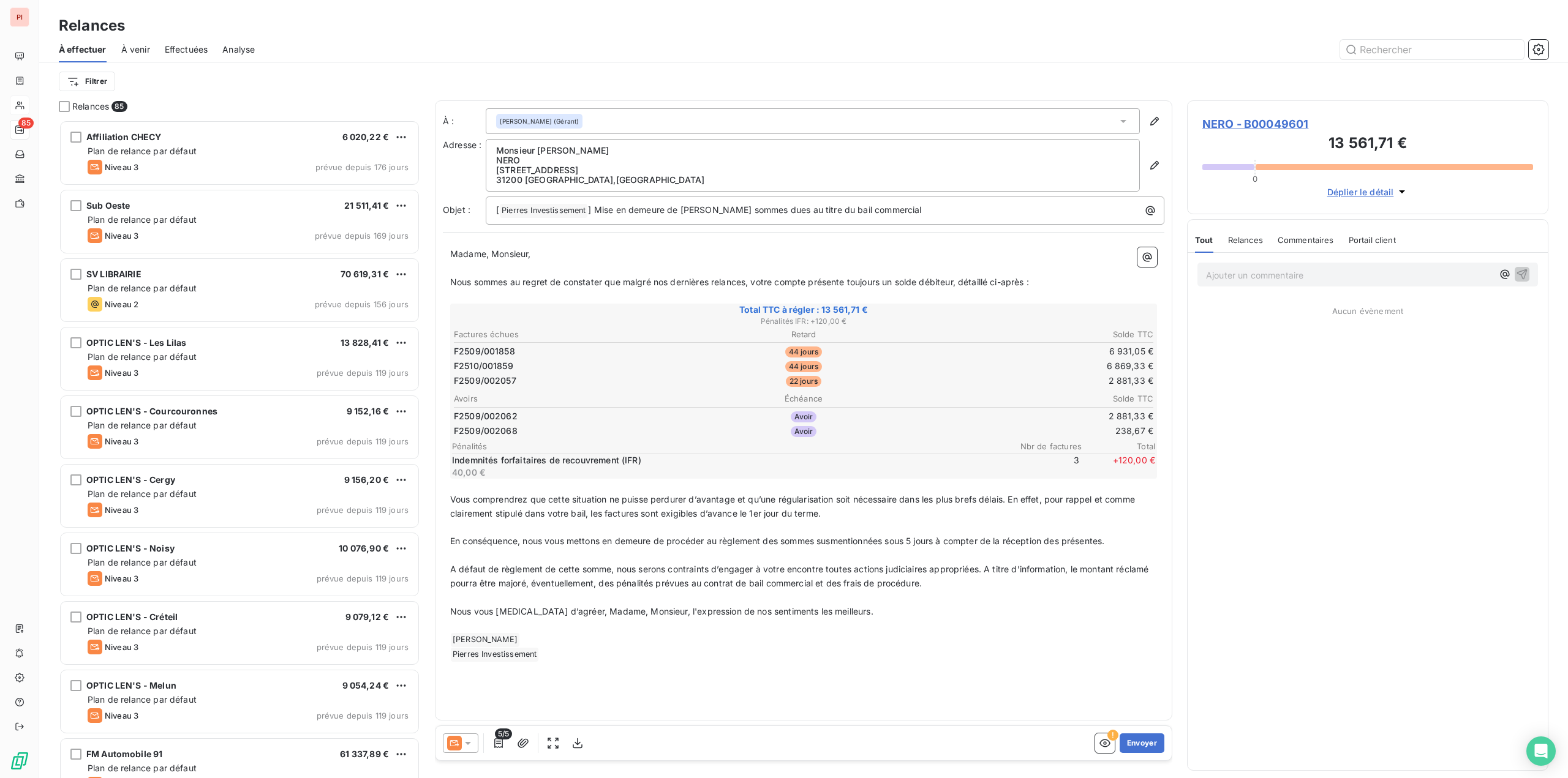
scroll to position [649, 352]
click at [1107, 739] on icon "button" at bounding box center [1105, 743] width 12 height 12
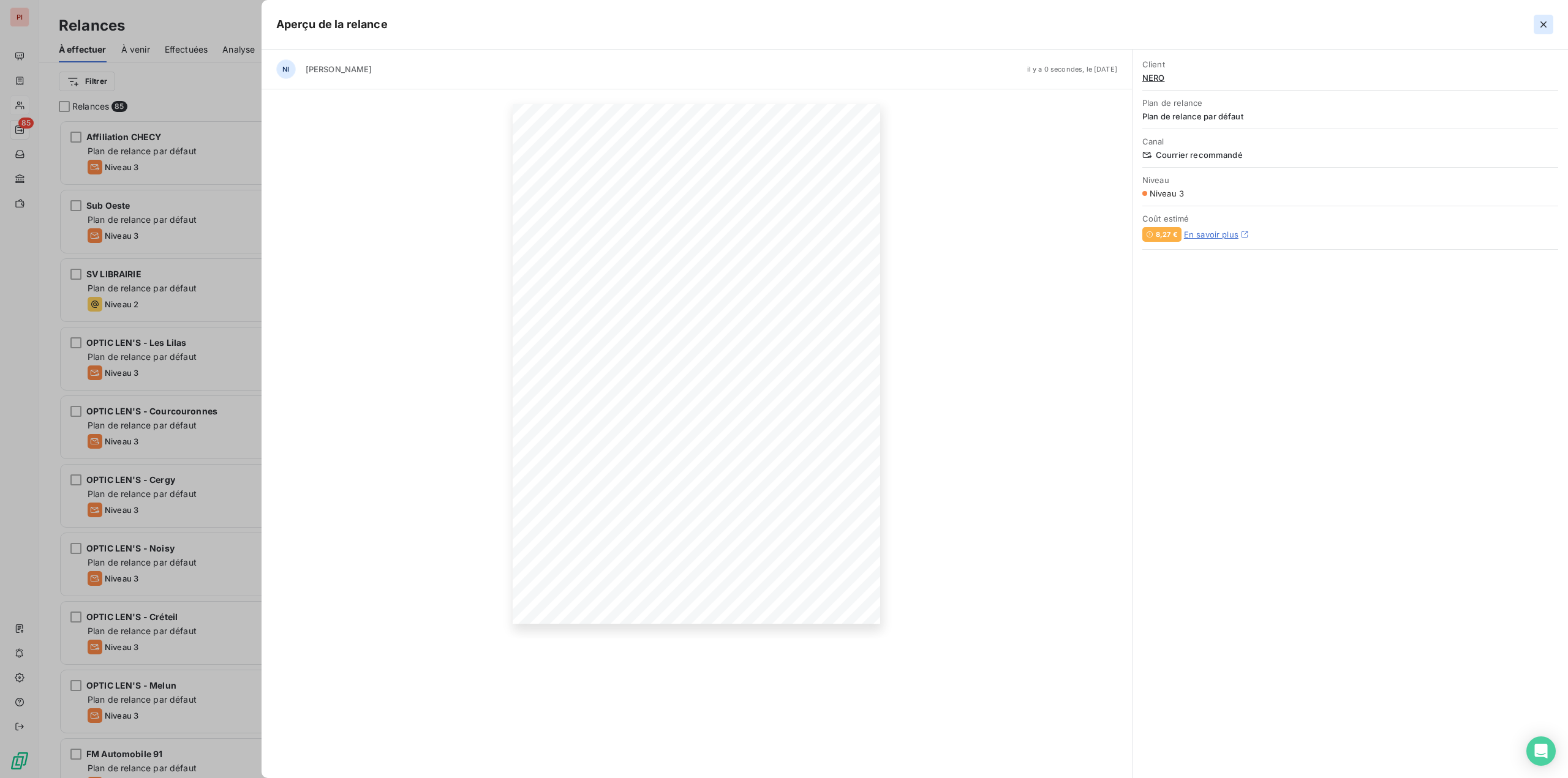
click at [1548, 27] on icon "button" at bounding box center [1544, 24] width 12 height 12
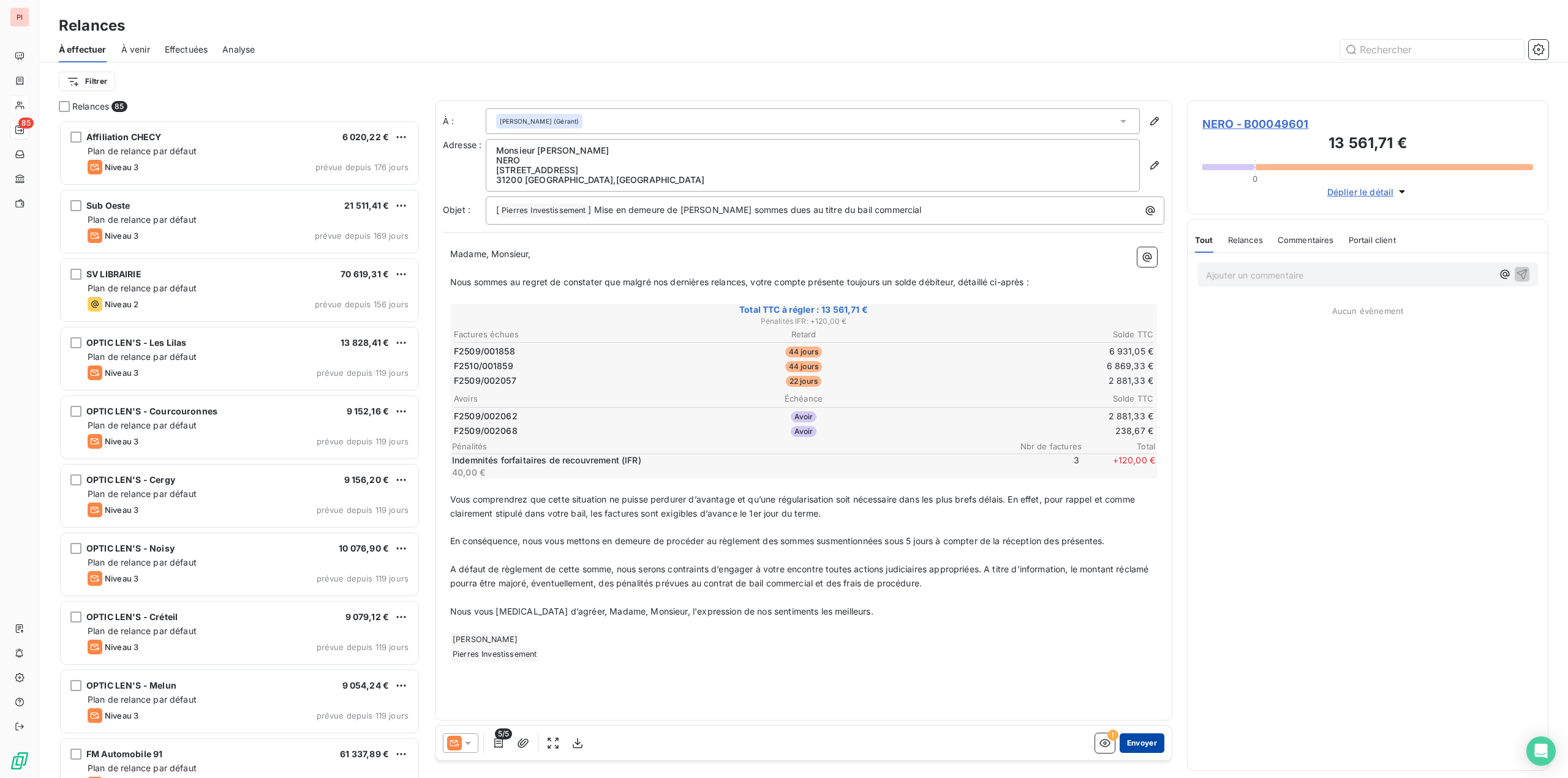
click at [1144, 739] on button "Envoyer" at bounding box center [1142, 743] width 45 height 20
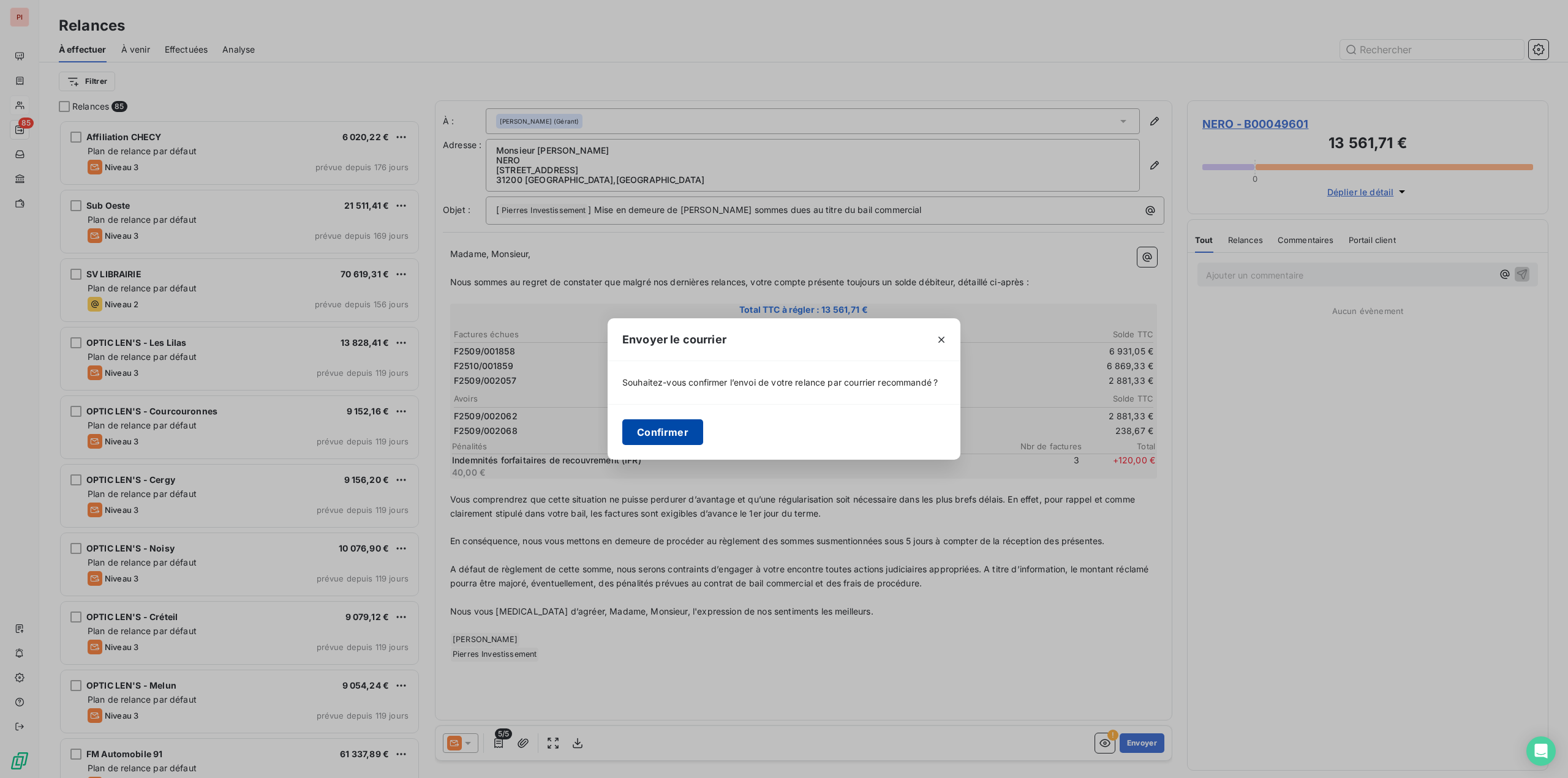
click at [677, 419] on button "Confirmer" at bounding box center [663, 432] width 80 height 26
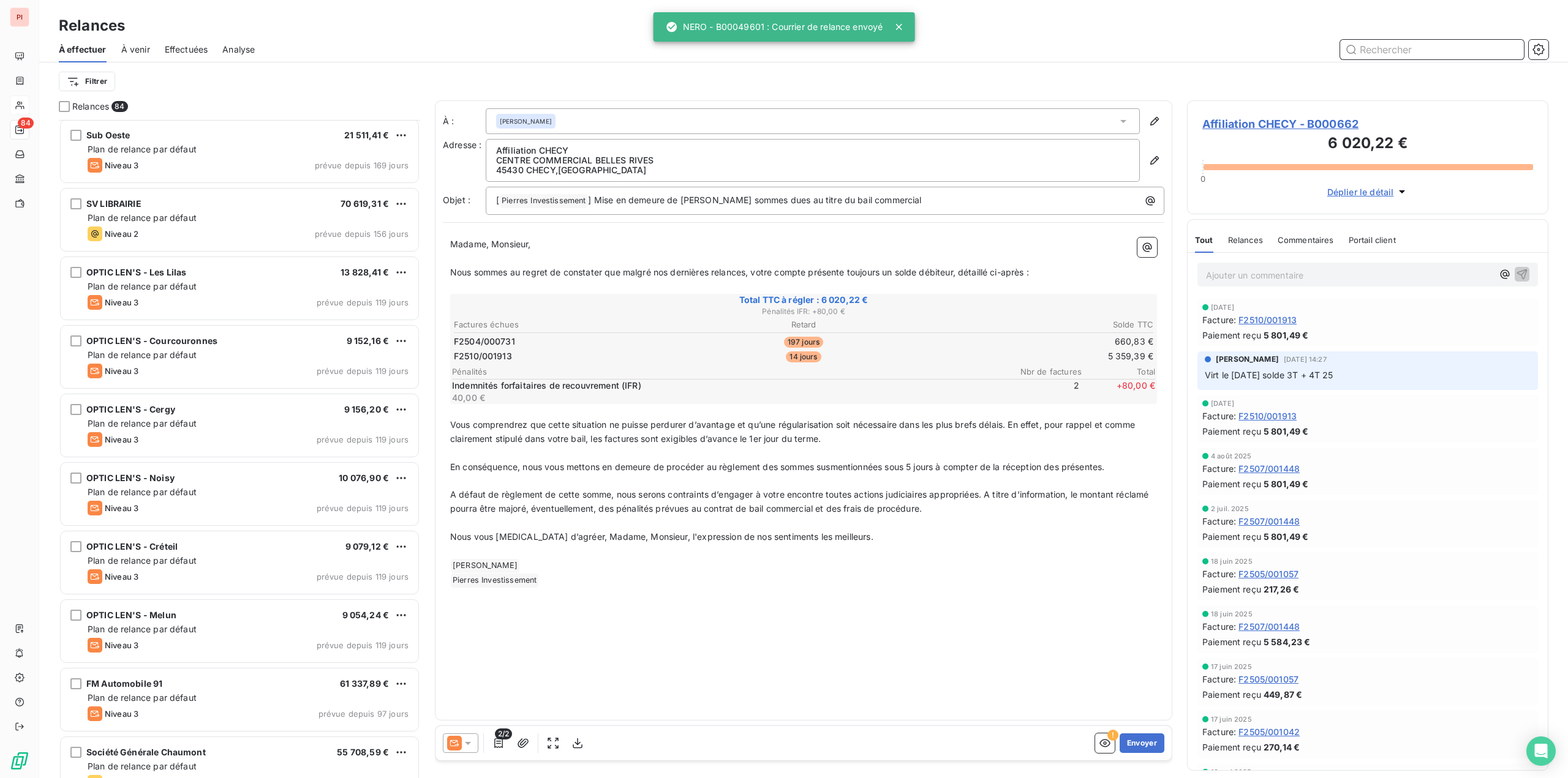
scroll to position [368, 0]
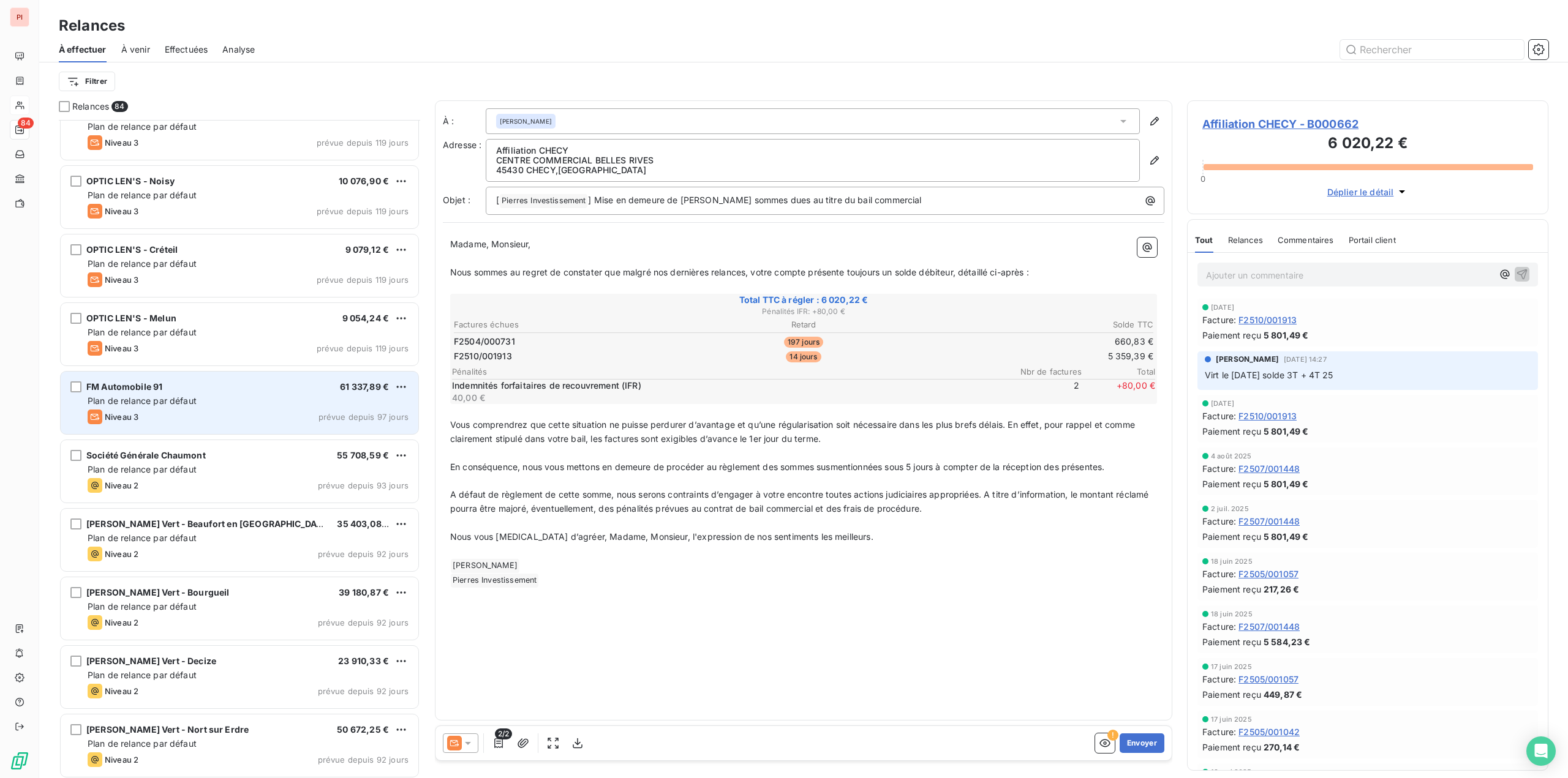
click at [225, 408] on div "FM Automobile 91 61 337,89 € Plan de relance par défaut Niveau 3 prévue depuis …" at bounding box center [240, 402] width 358 height 62
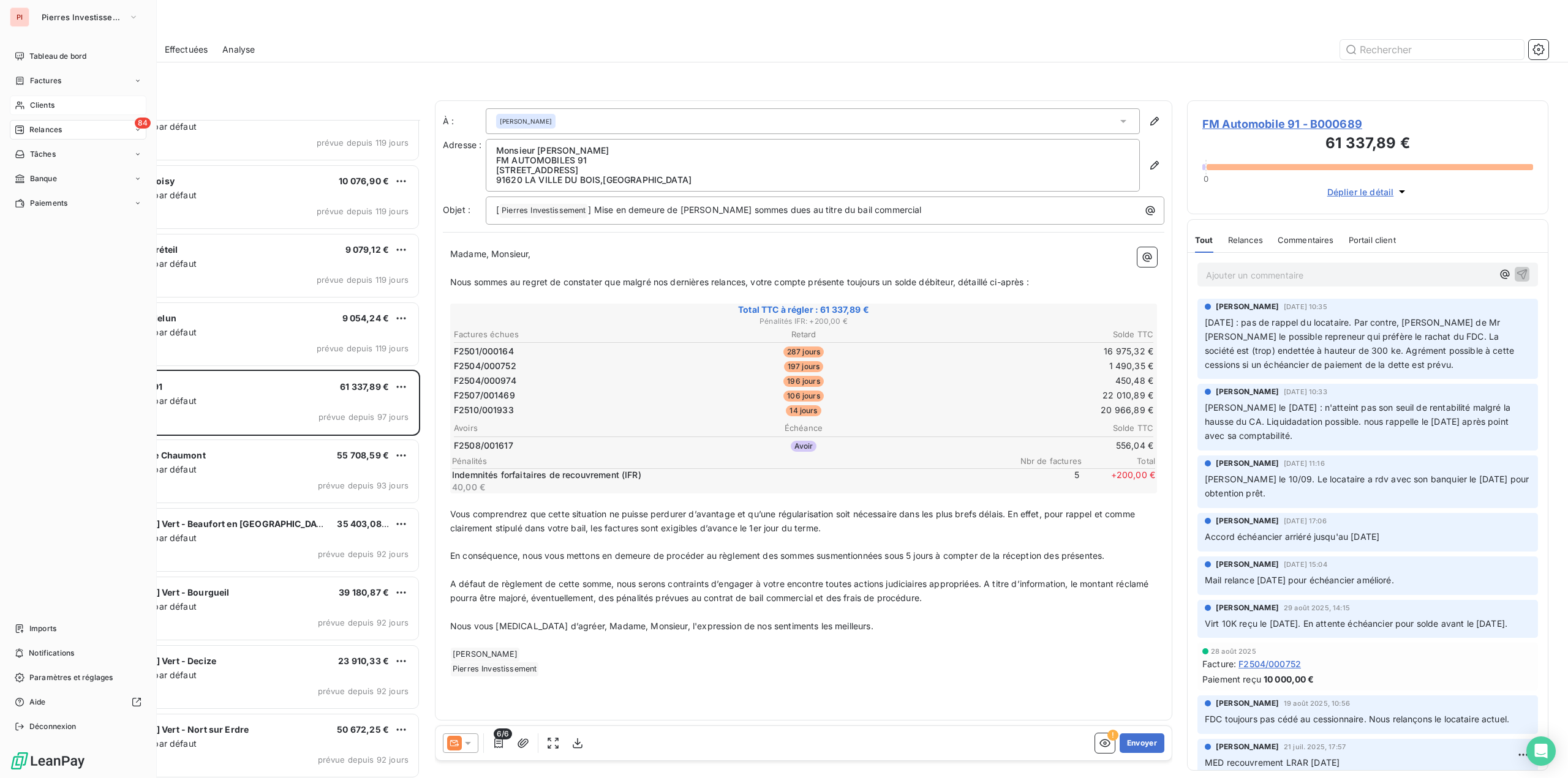
click at [39, 98] on div "Clients" at bounding box center [78, 105] width 137 height 20
